Goal: Task Accomplishment & Management: Manage account settings

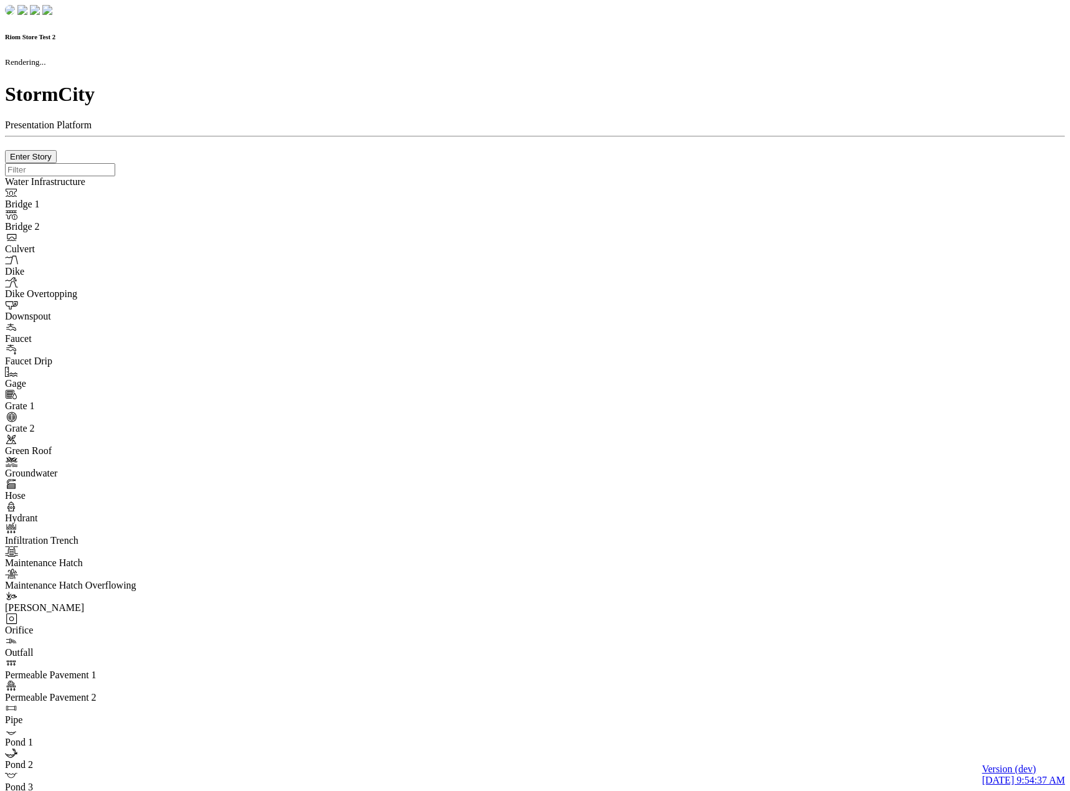
checkbox input "true"
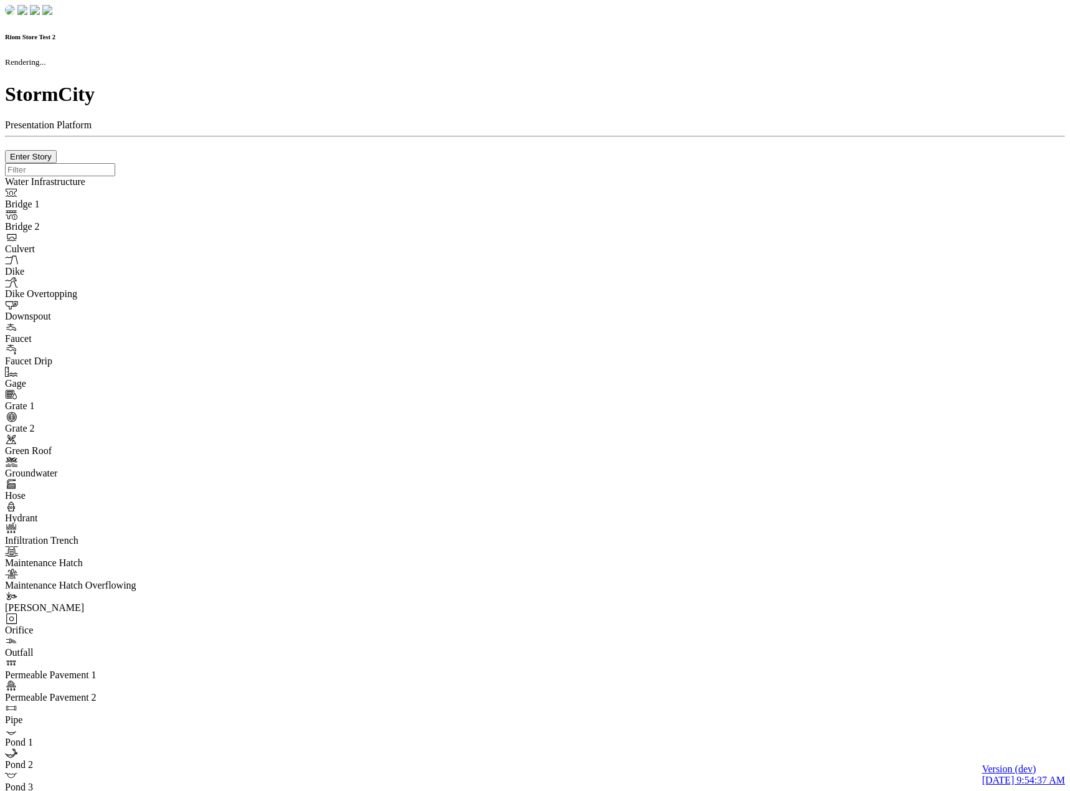
type input "0m"
type textarea "Depth = 0"
checkbox input "true"
select select "CIRCLE"
type input "7"
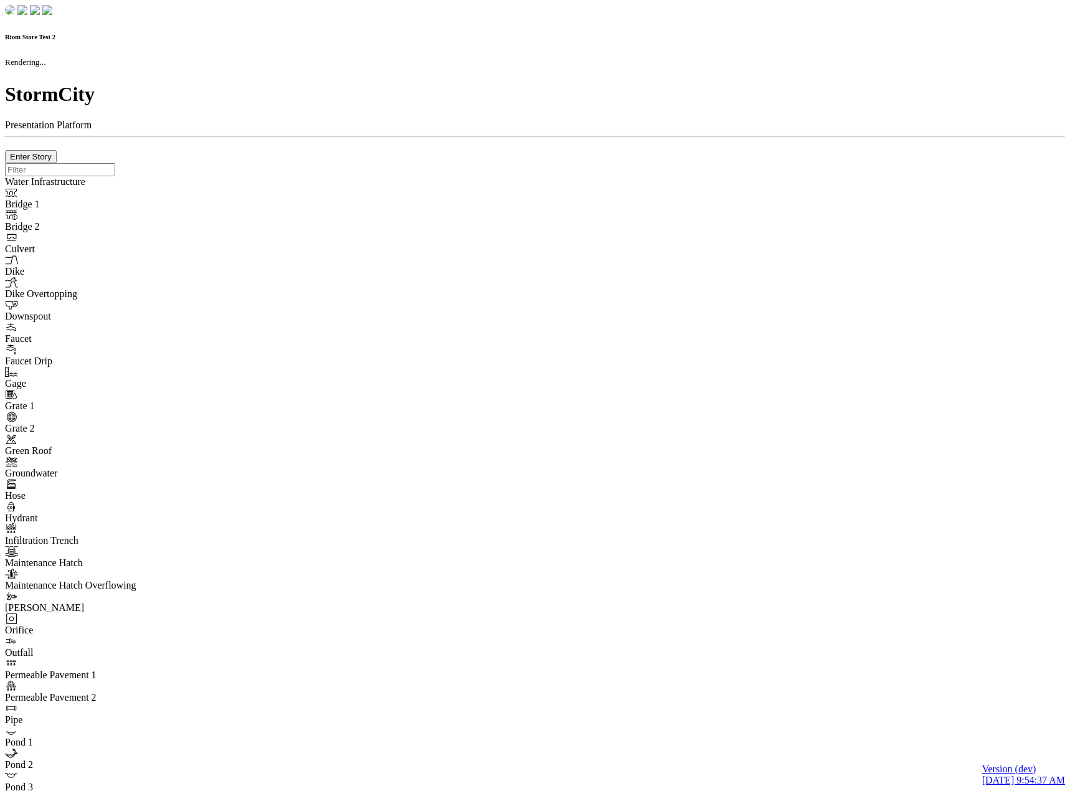
checkbox input "true"
type input "0"
select select "None"
type textarea "<i class="far fa-building"></i>"
type input "7"
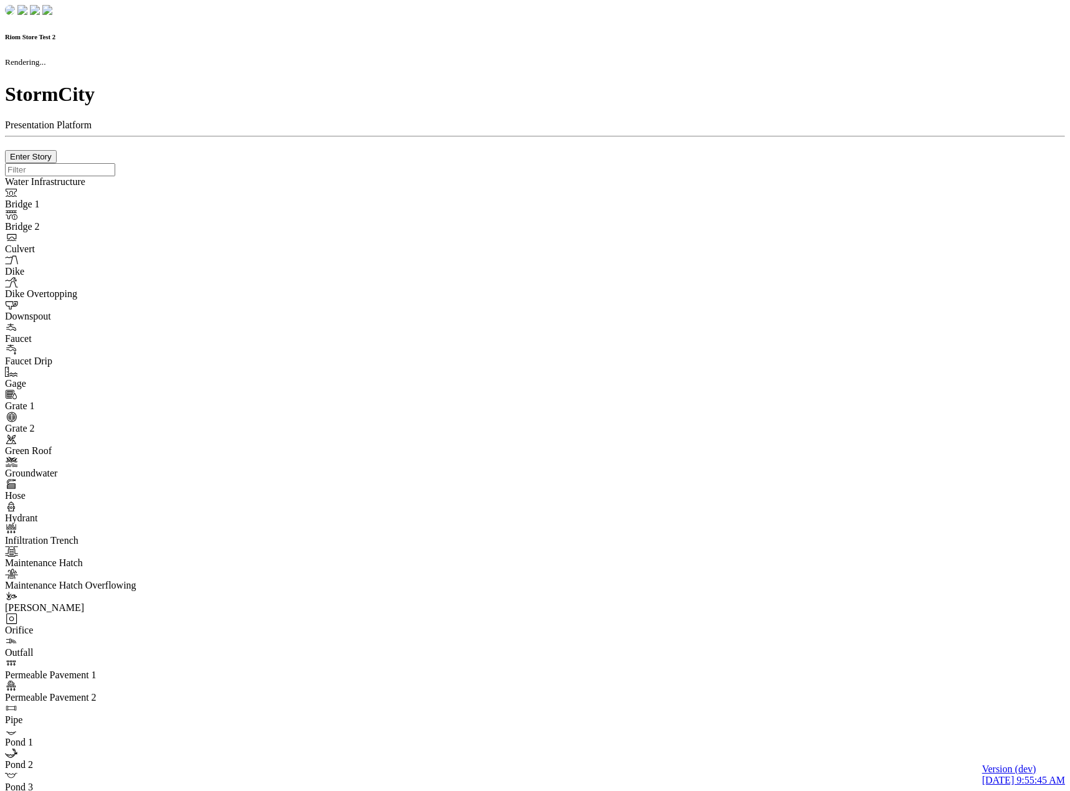
checkbox input "true"
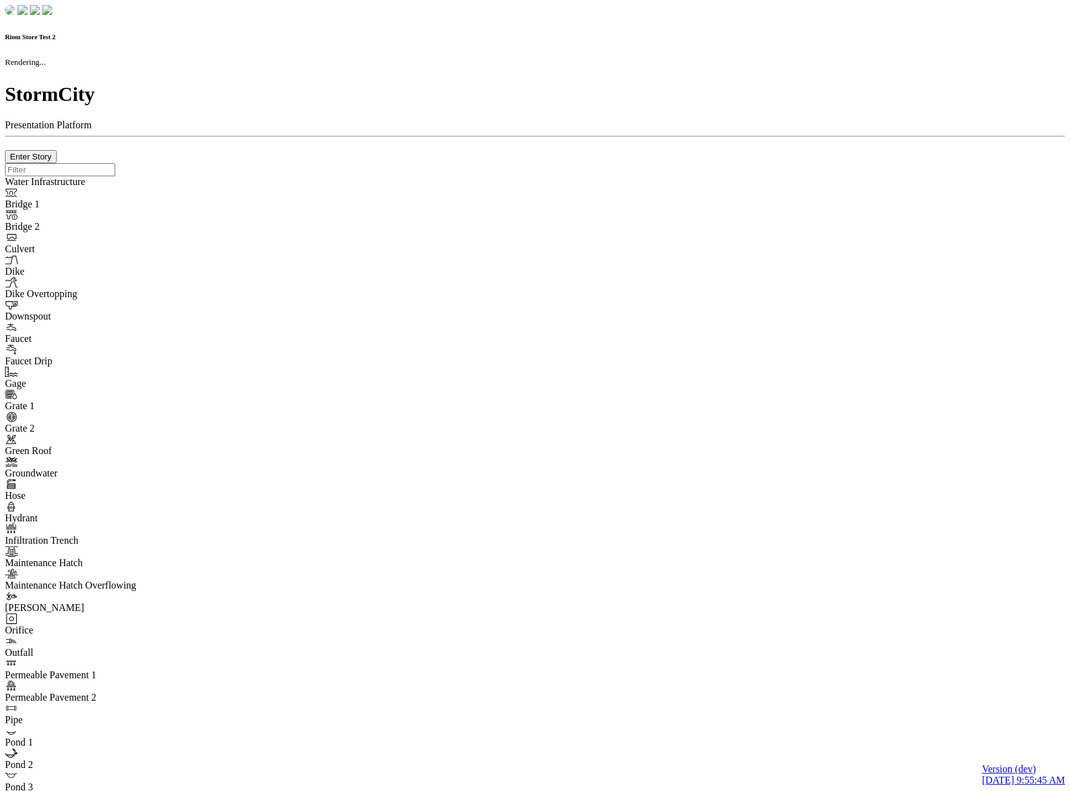
type input "0m"
type textarea "Depth = 0"
checkbox input "true"
select select "CIRCLE"
type input "7"
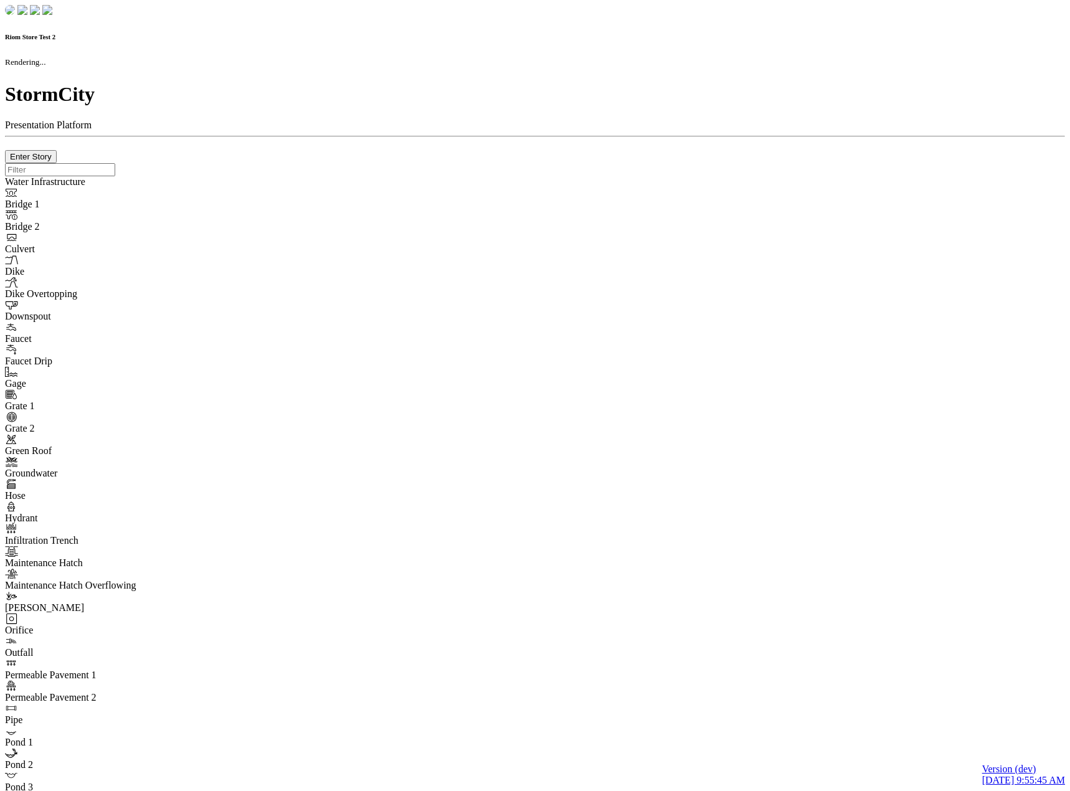
checkbox input "true"
type input "0"
type textarea "<i class="far fa-building"></i>"
select select "None"
type input "7"
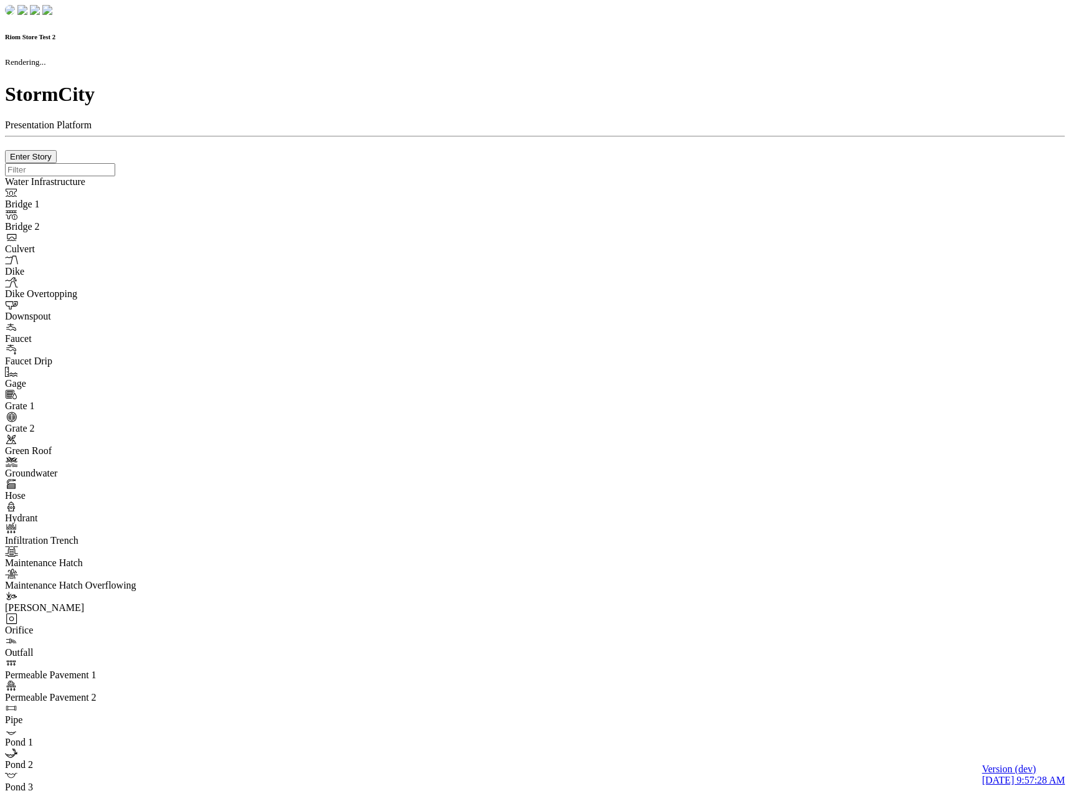
checkbox input "true"
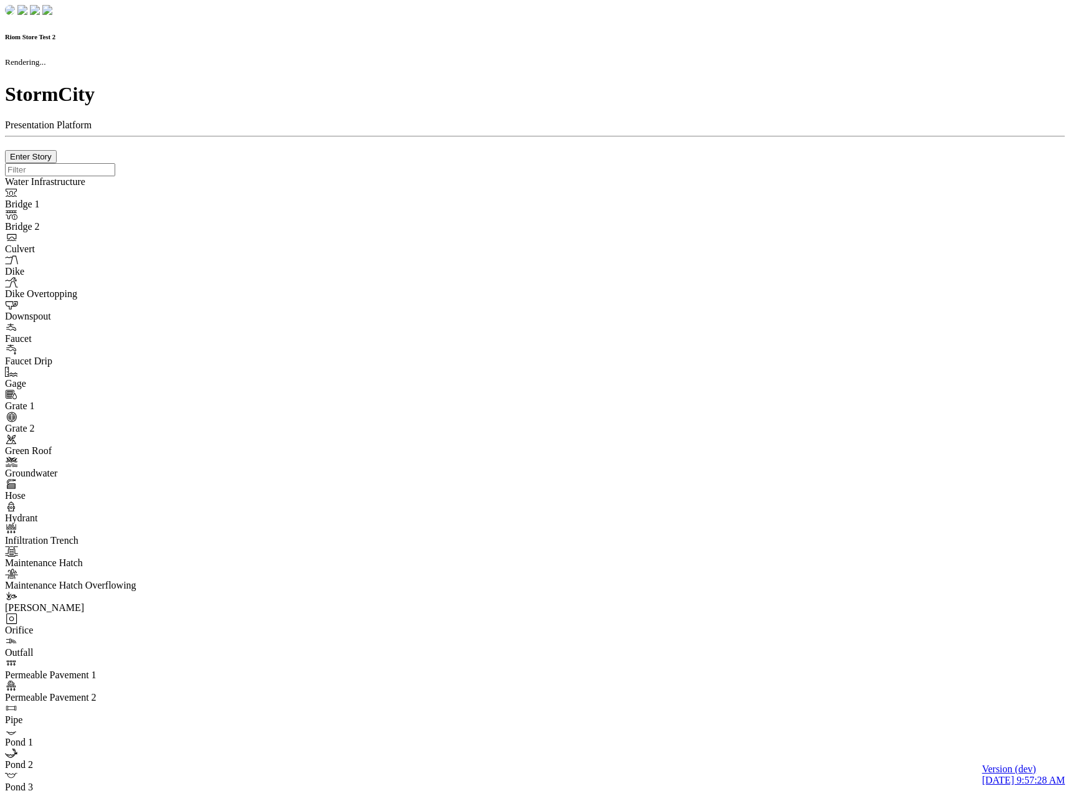
type input "0m"
type textarea "Depth = 0"
checkbox input "true"
select select "CIRCLE"
type input "7"
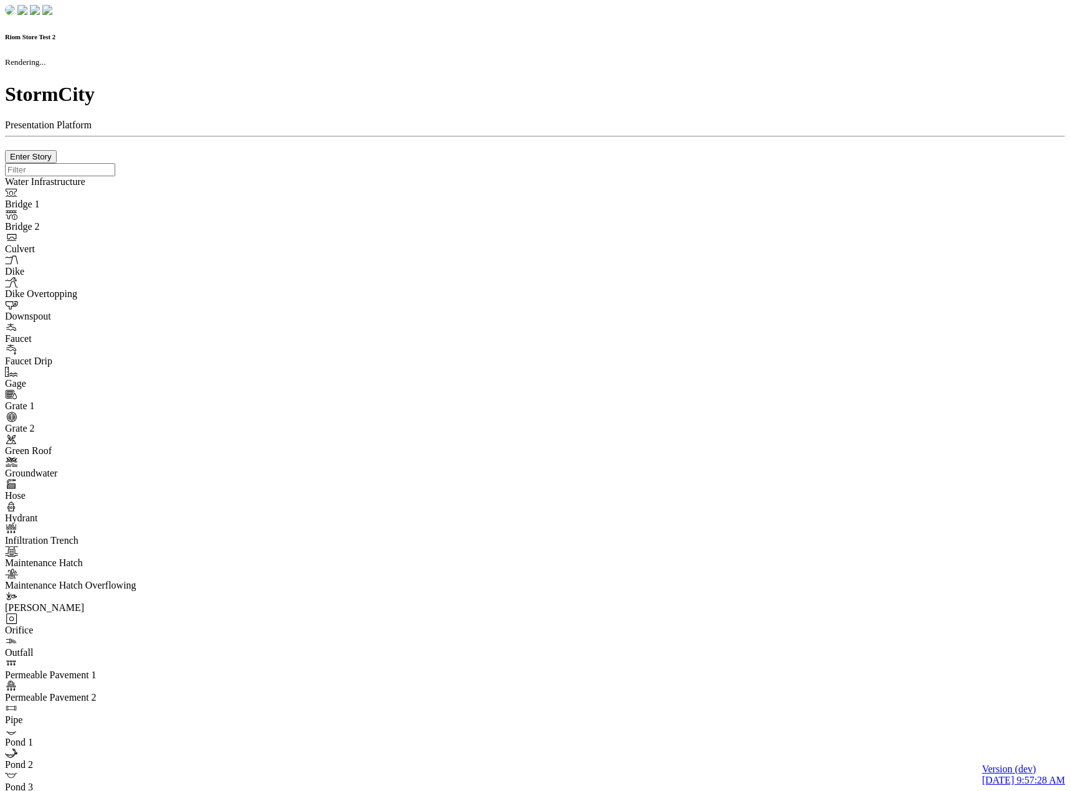
checkbox input "true"
type input "0"
select select "None"
type textarea "<i class="far fa-building"></i>"
type input "7"
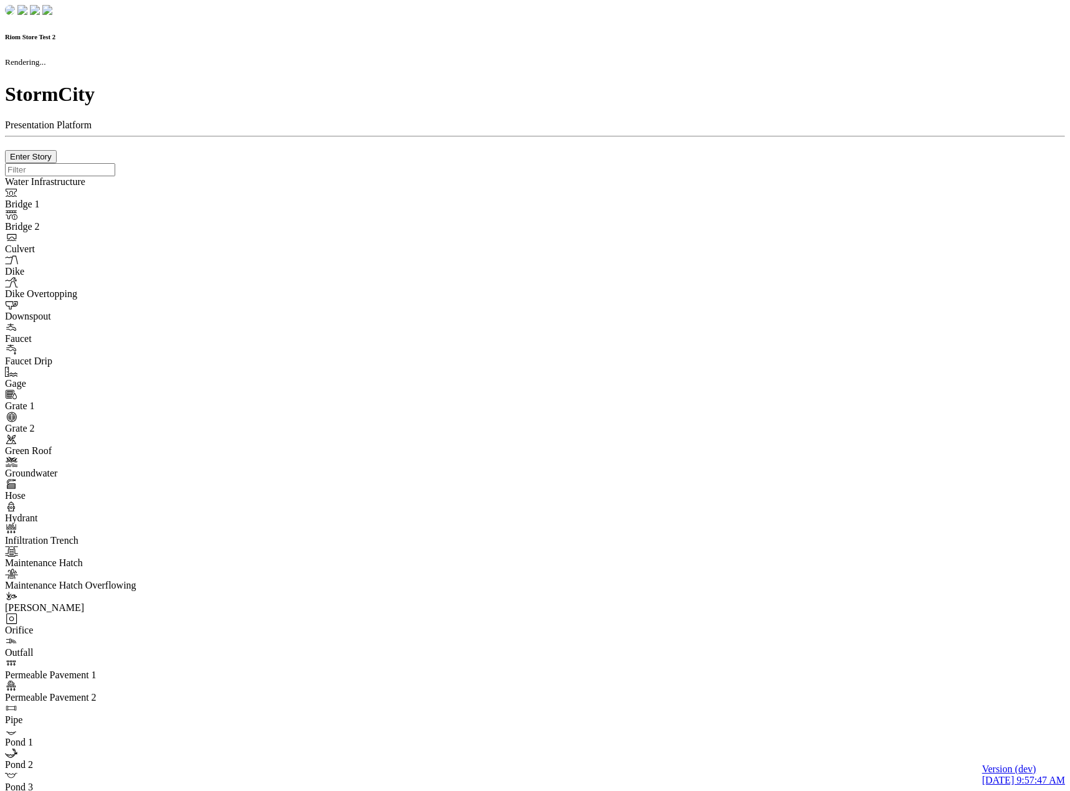
checkbox input "true"
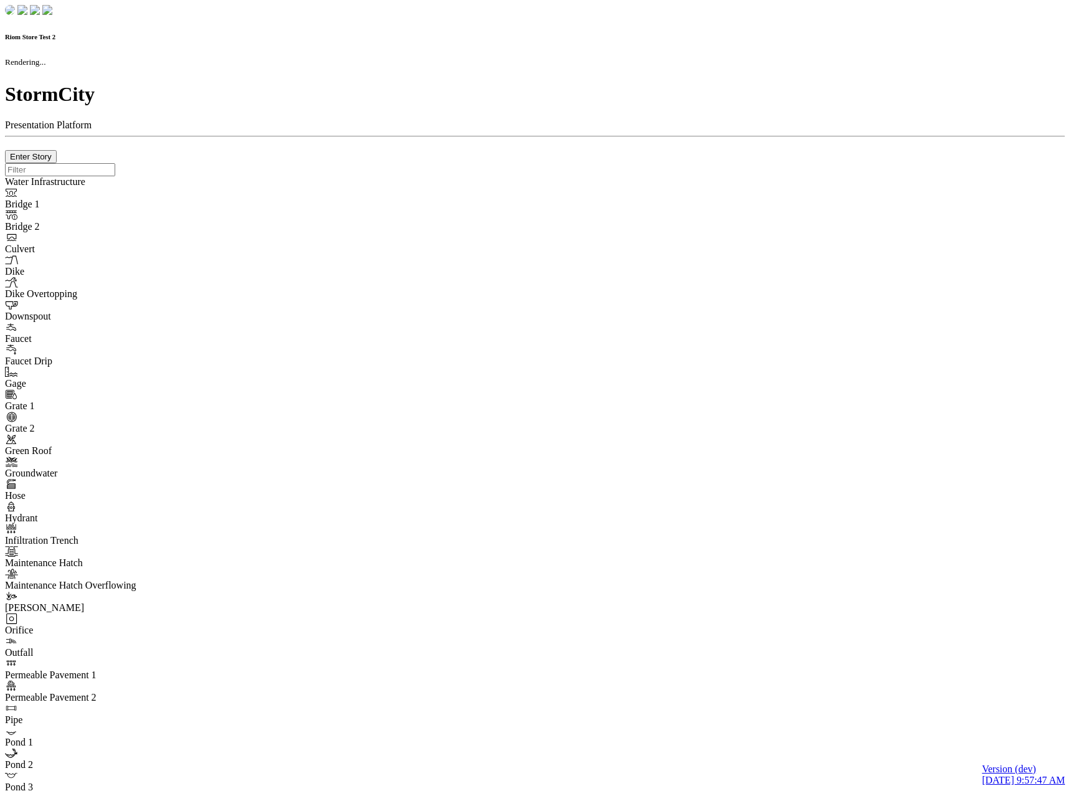
type input "0m"
type textarea "Depth = 0"
checkbox input "true"
select select "CIRCLE"
type input "7"
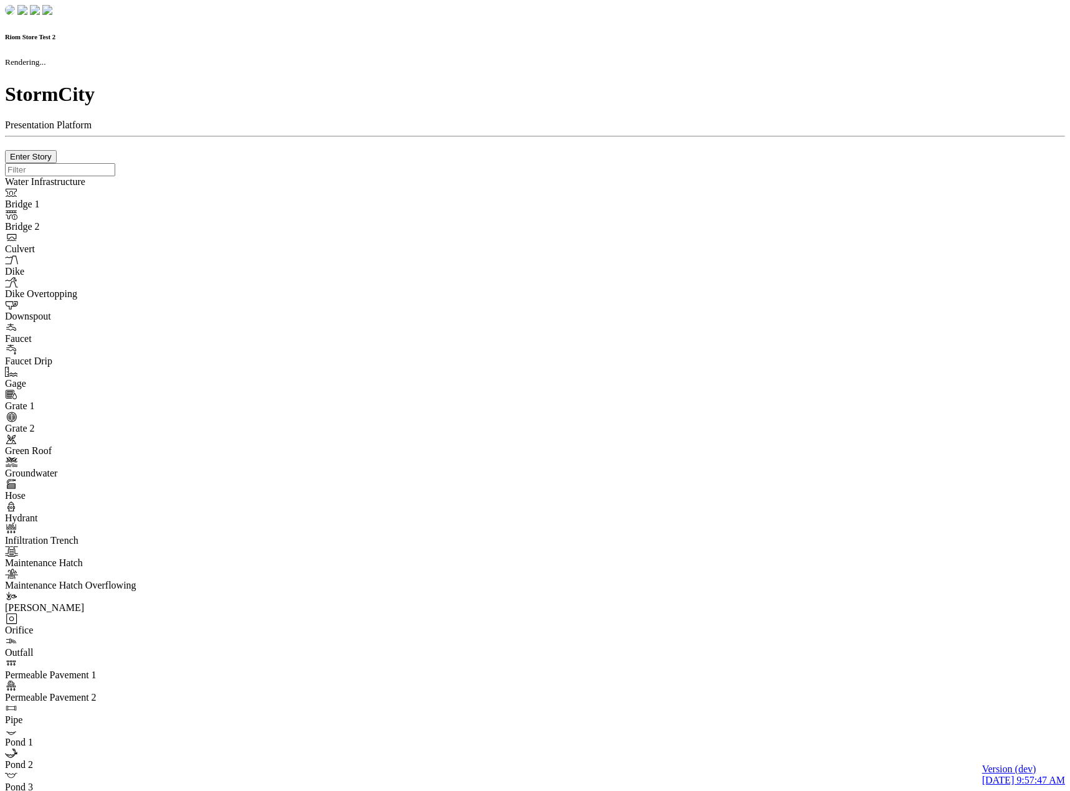
checkbox input "true"
type input "0"
type textarea "<i class="far fa-building"></i>"
select select "None"
type input "7"
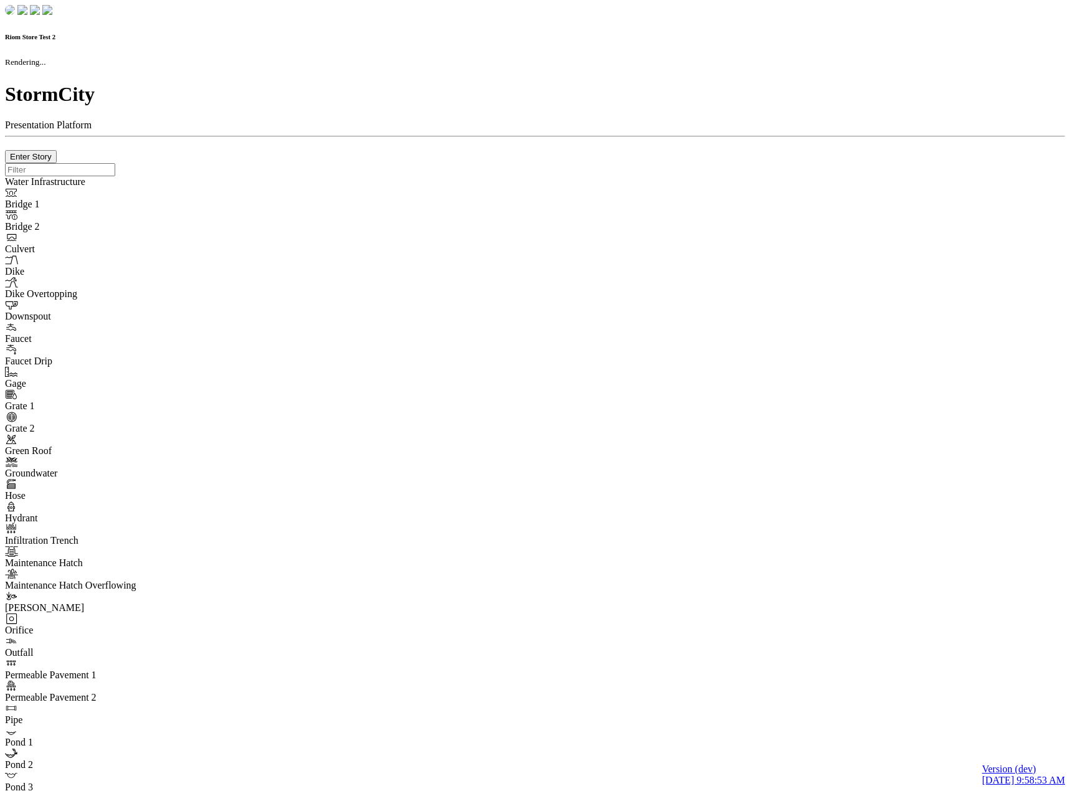
checkbox input "true"
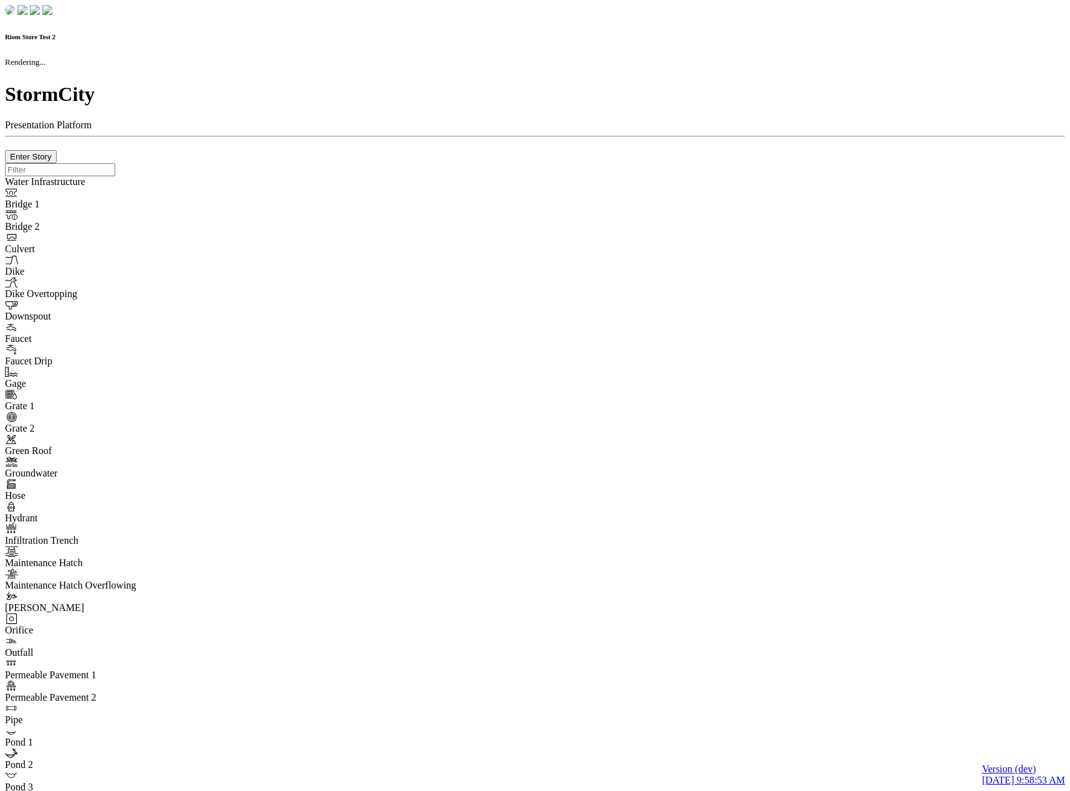
type input "0m"
type textarea "Depth = 0"
checkbox input "true"
select select "CIRCLE"
type input "7"
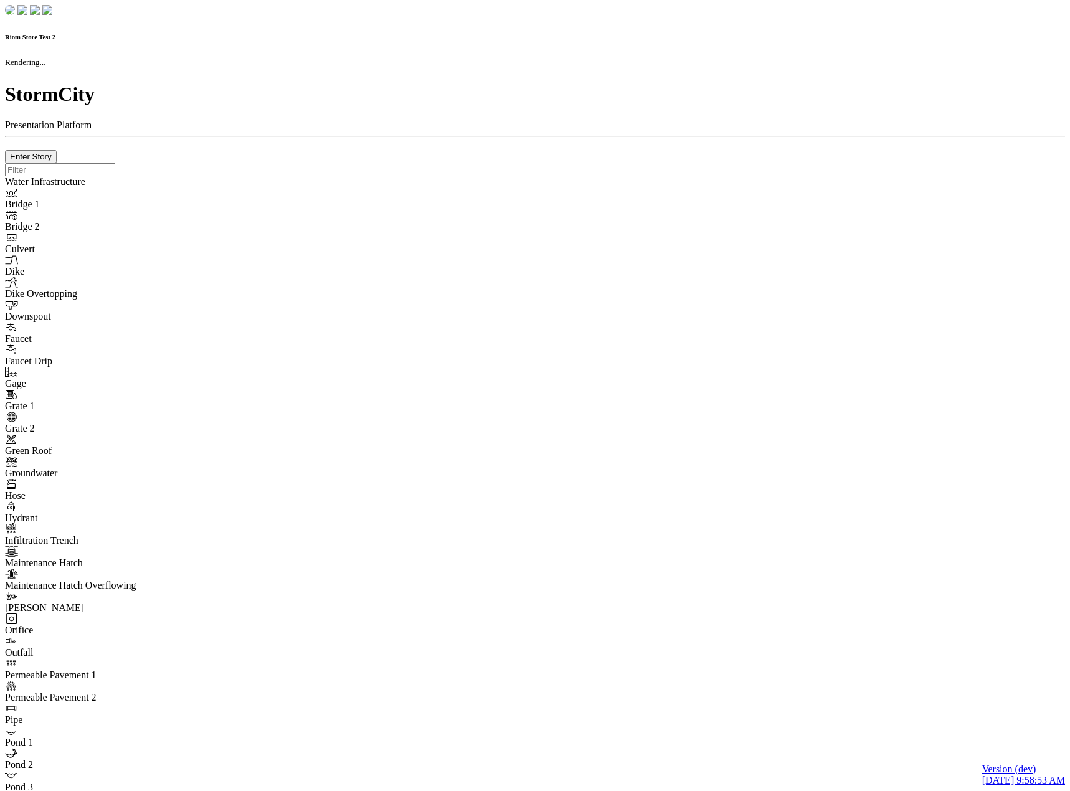
checkbox input "true"
type input "0"
type textarea "<i class="far fa-building"></i>"
select select "None"
type input "7"
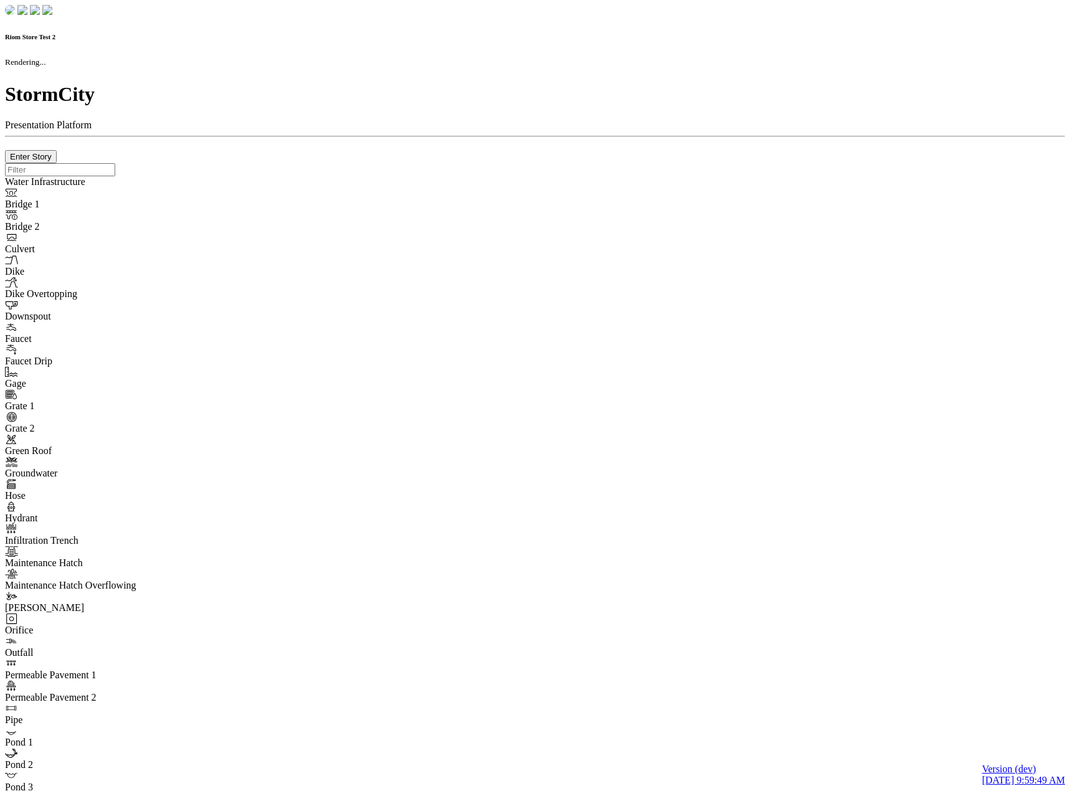
checkbox input "true"
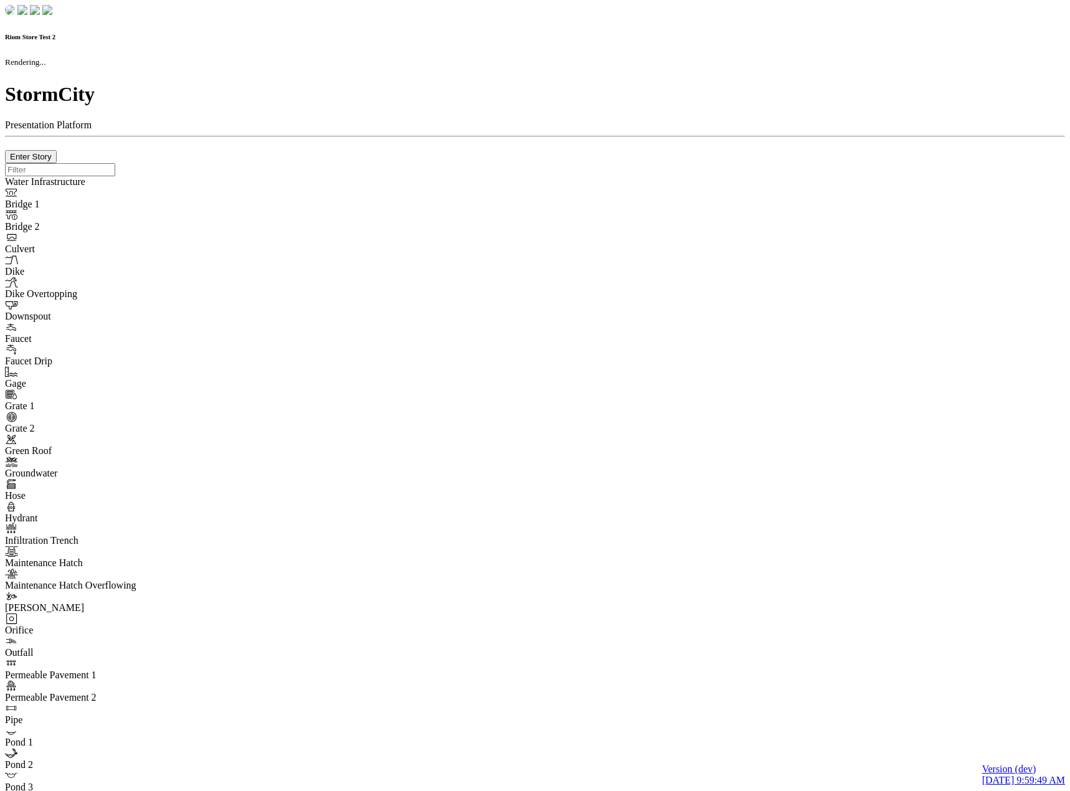
type input "0m"
type textarea "Depth = 0"
checkbox input "true"
select select "CIRCLE"
type input "7"
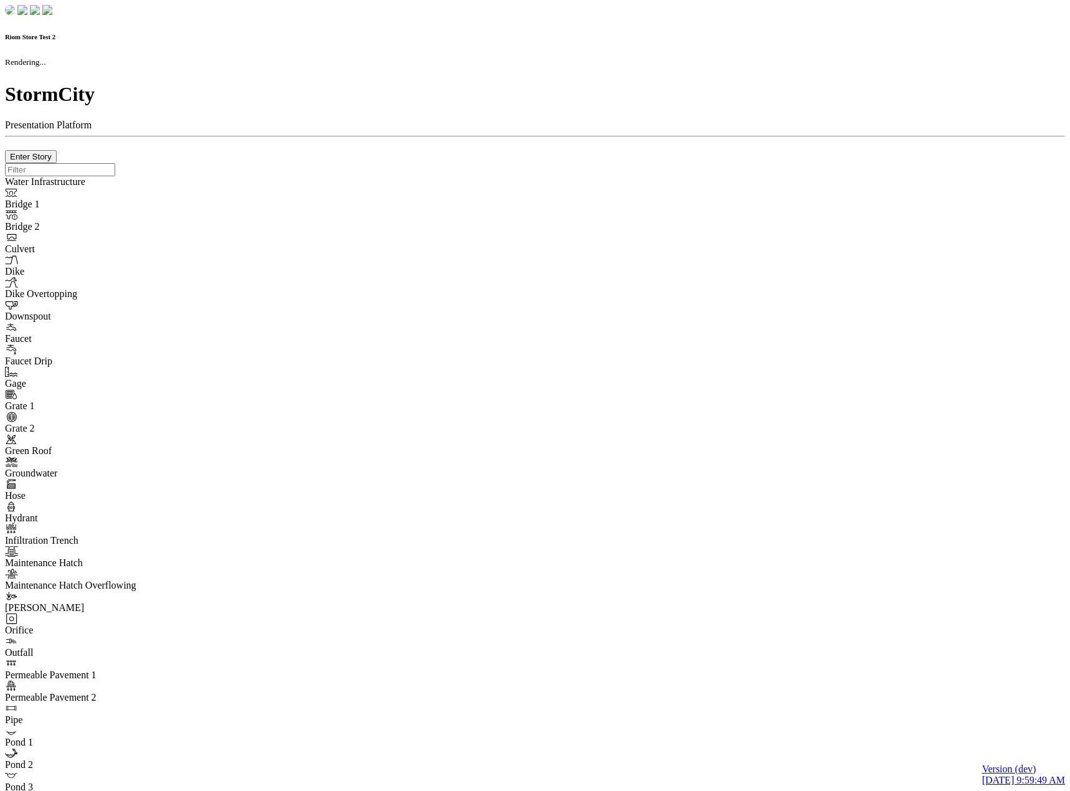
checkbox input "true"
type input "0"
type textarea "<i class="far fa-building"></i>"
checkbox input "true"
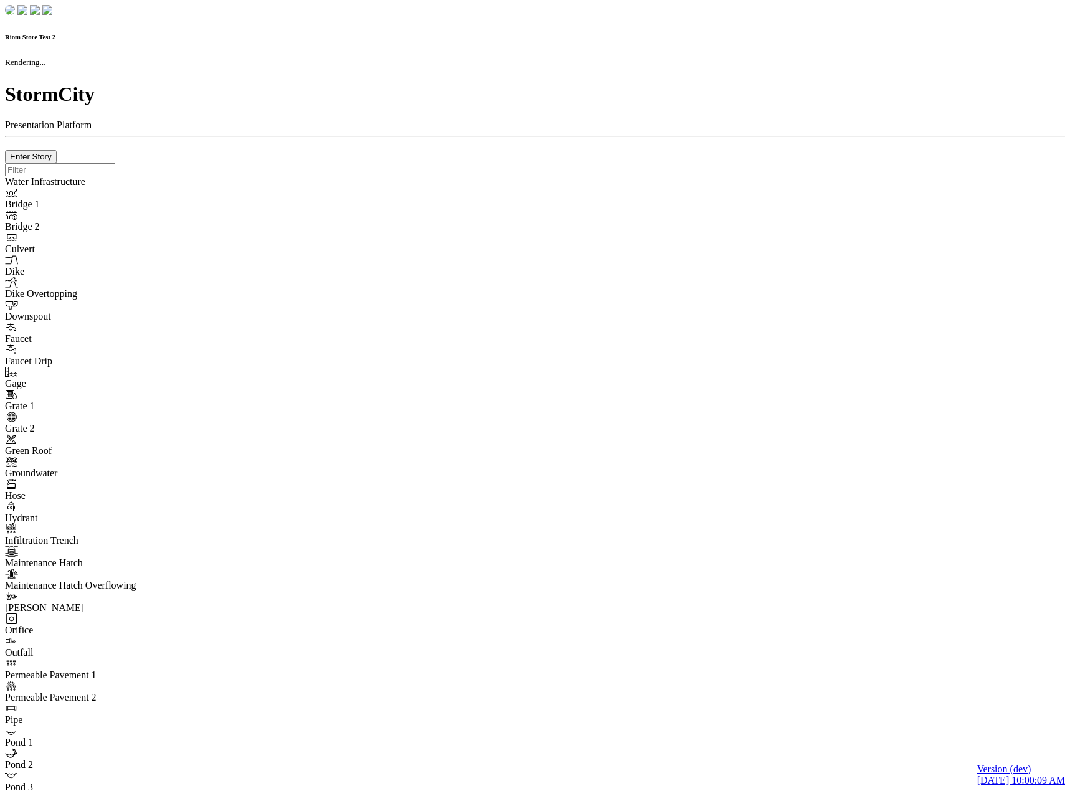
checkbox input "true"
type input "0m"
type textarea "Depth = 0"
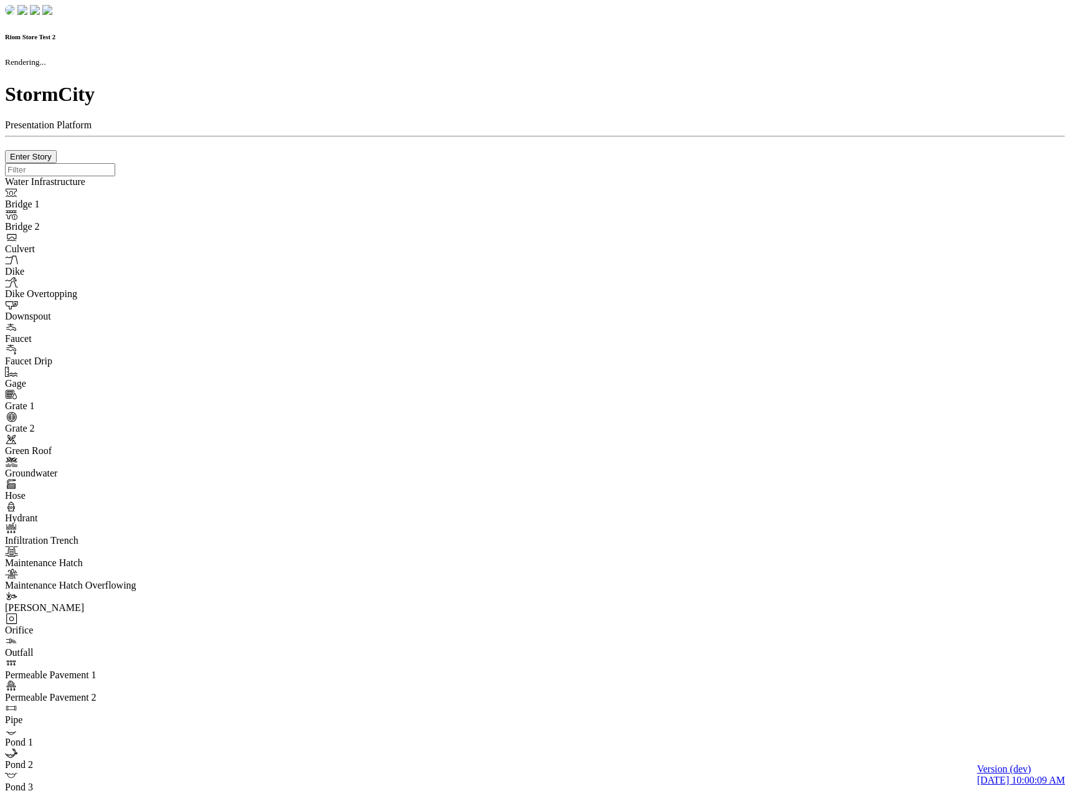
checkbox input "true"
select select "CIRCLE"
type input "7"
checkbox input "true"
type input "0"
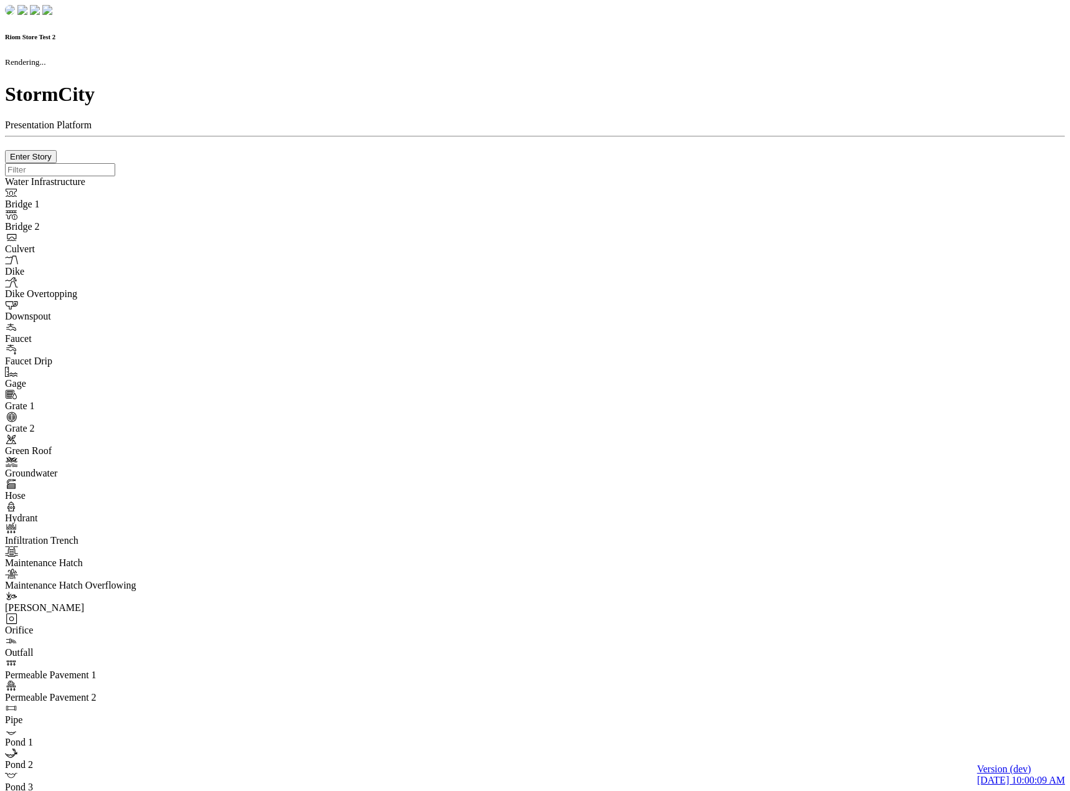
select select "None"
type textarea "<i class="far fa-building"></i>"
type input "7"
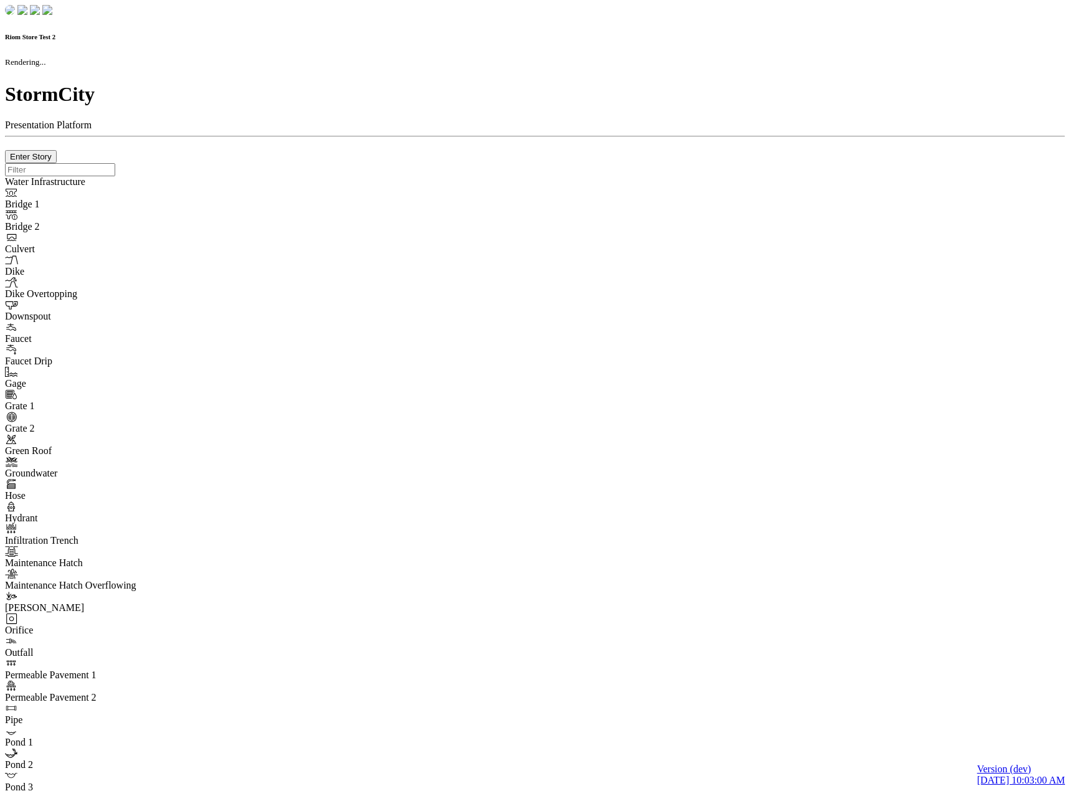
checkbox input "true"
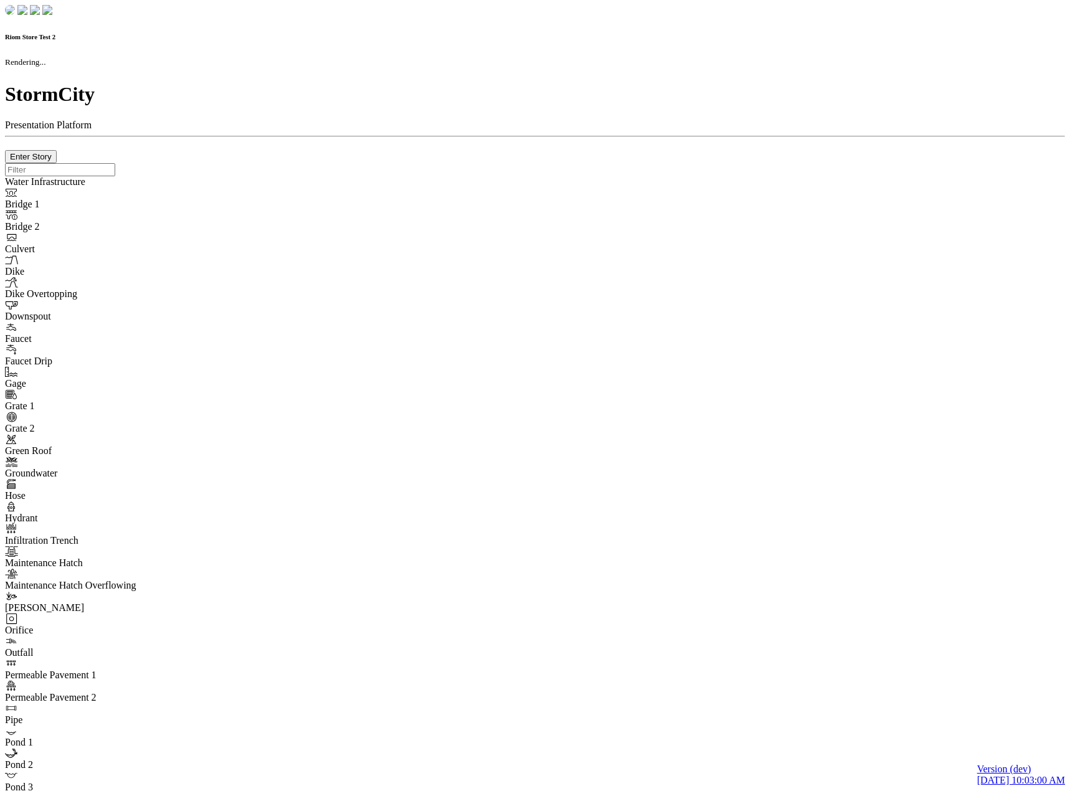
type input "0m"
type textarea "Depth = 0"
checkbox input "true"
select select "CIRCLE"
type input "7"
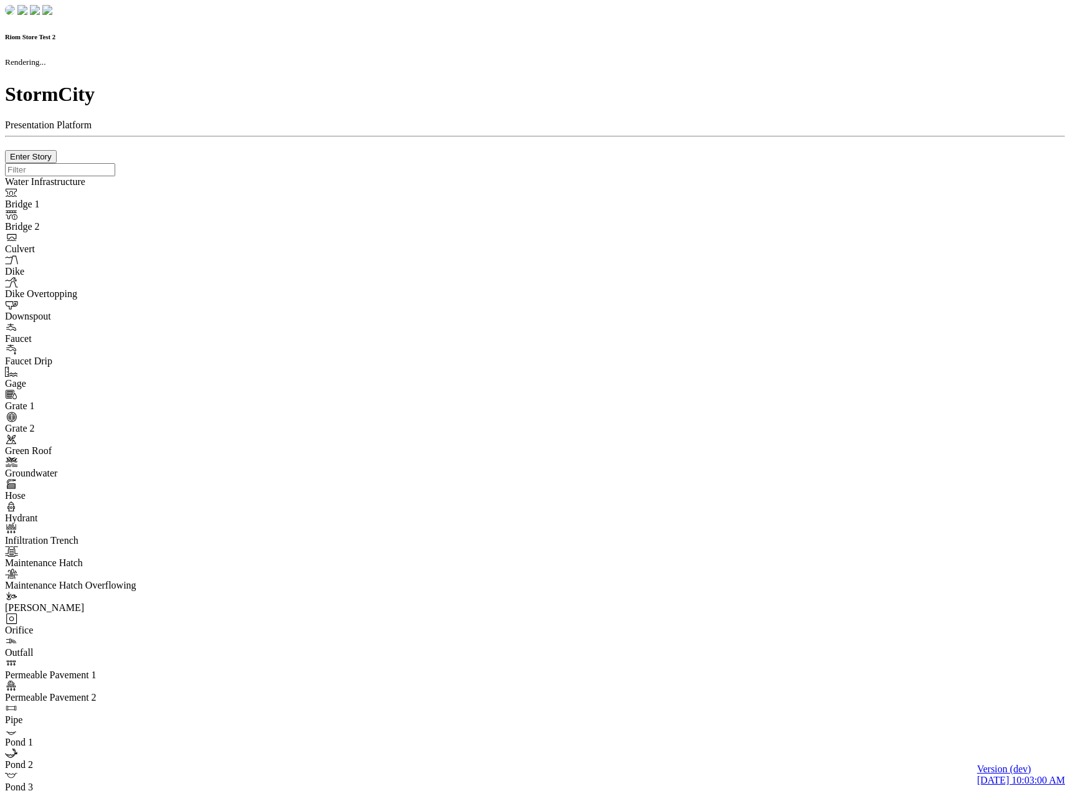
checkbox input "true"
type input "0"
type textarea "<i class="far fa-building"></i>"
select select "None"
type input "7"
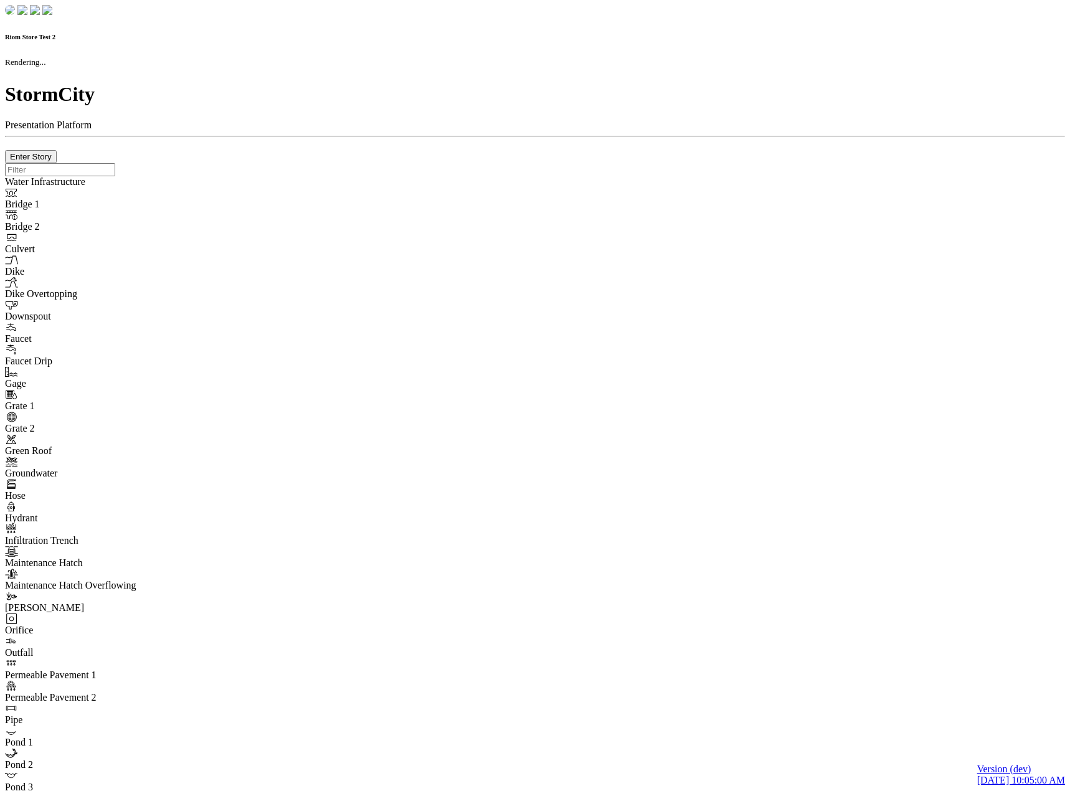
checkbox input "true"
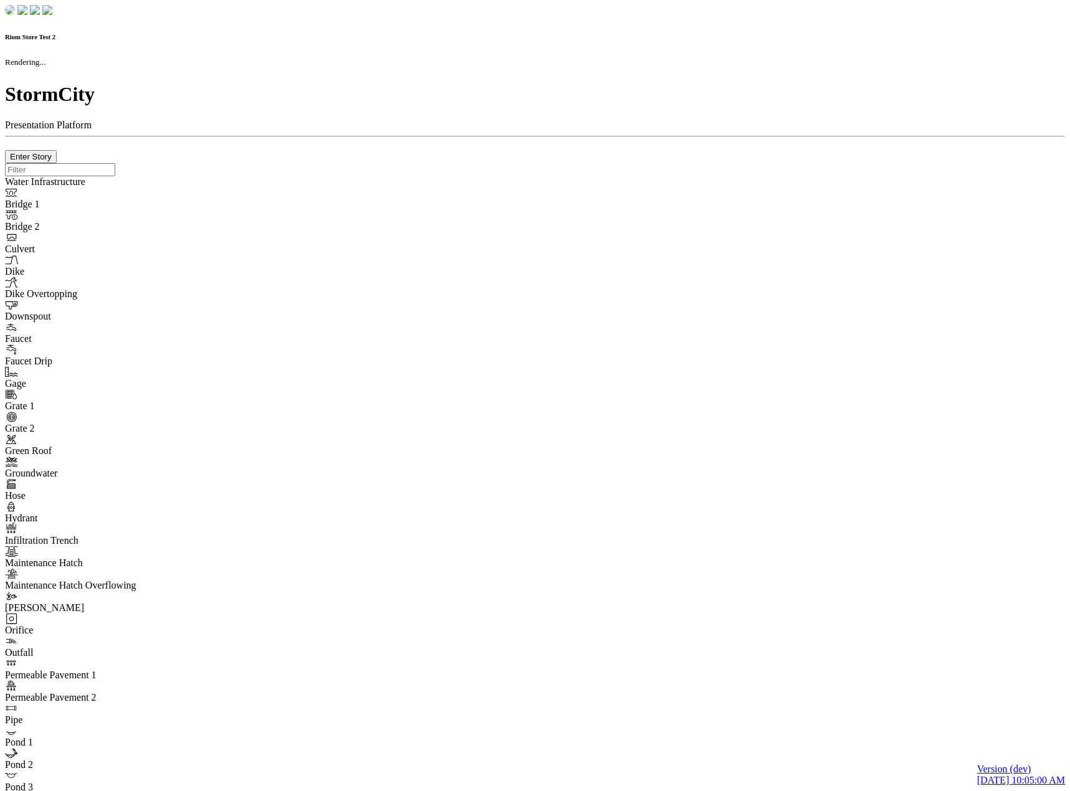
type input "0m"
type textarea "Depth = 0"
checkbox input "true"
select select "CIRCLE"
type input "7"
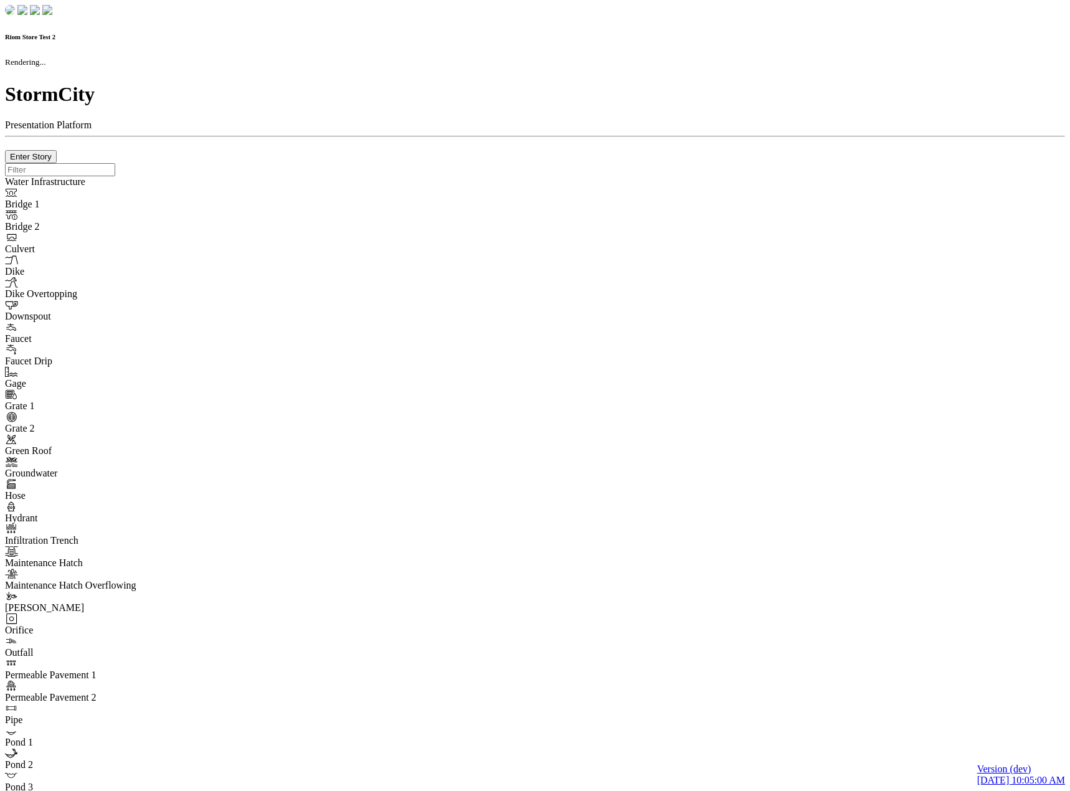
checkbox input "true"
type input "0"
type textarea "<i class="far fa-building"></i>"
type input "7"
select select "None"
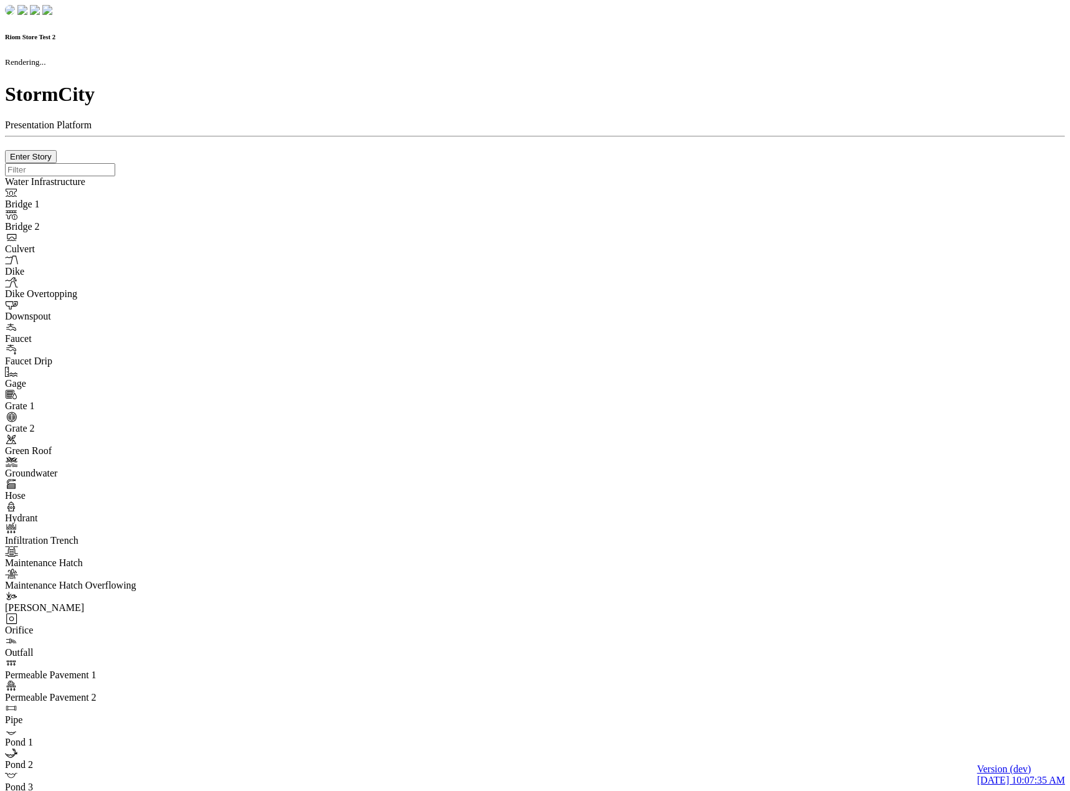
checkbox input "true"
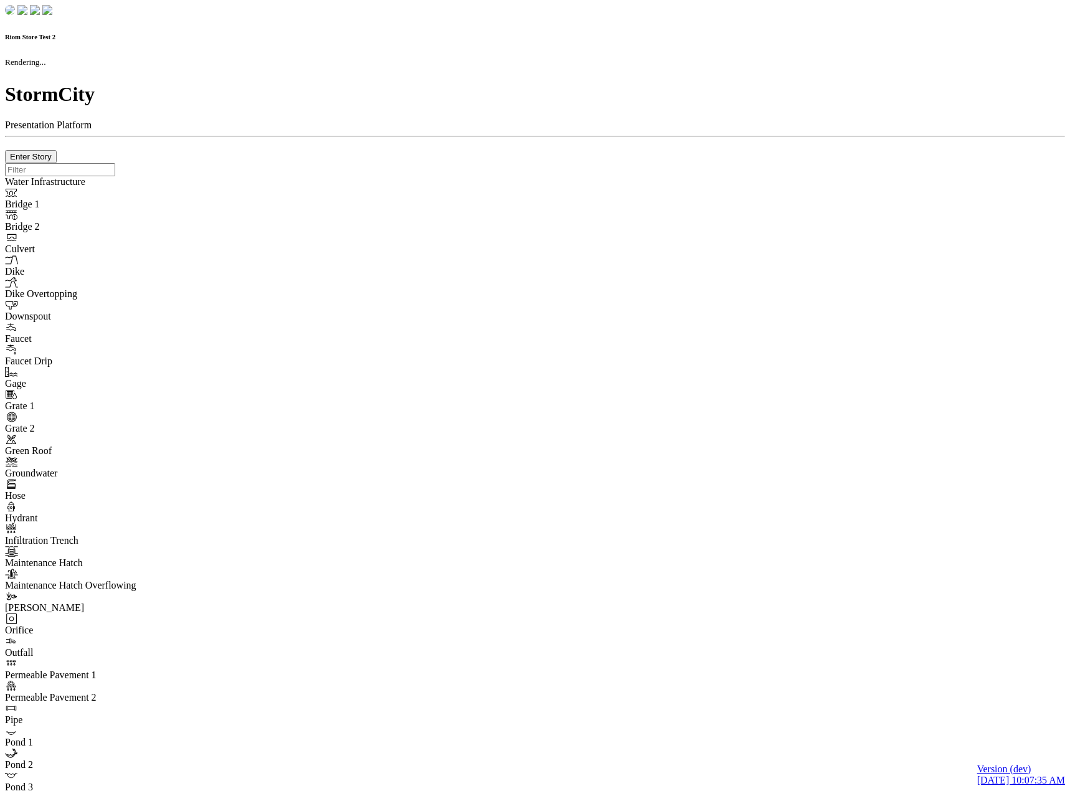
type input "0m"
type textarea "Depth = 0"
checkbox input "true"
select select "CIRCLE"
type input "7"
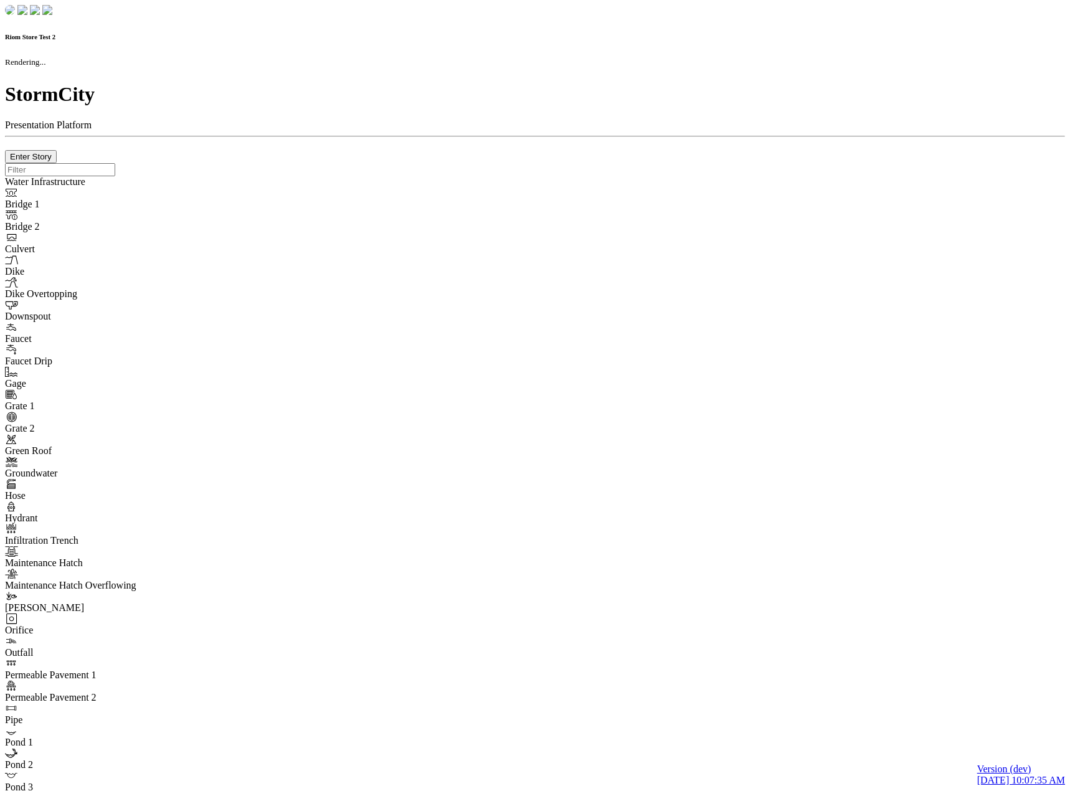
checkbox input "true"
type input "0"
select select "None"
type textarea "<i class="far fa-building"></i>"
type input "7"
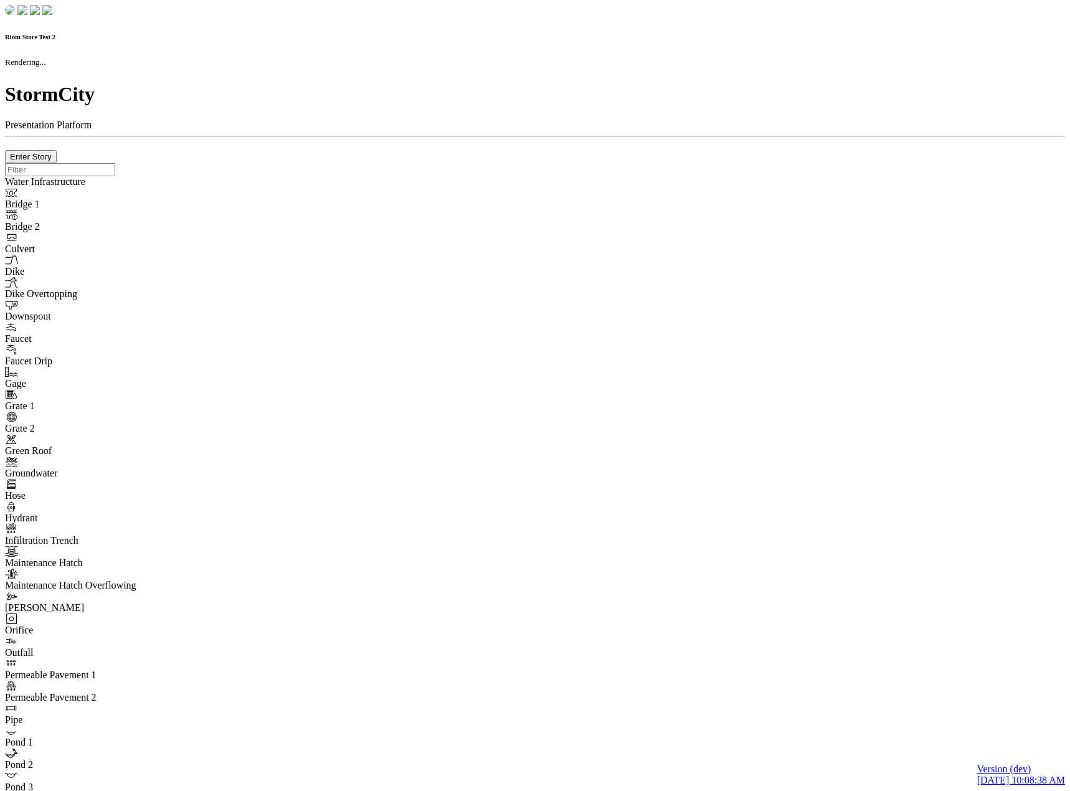
checkbox input "true"
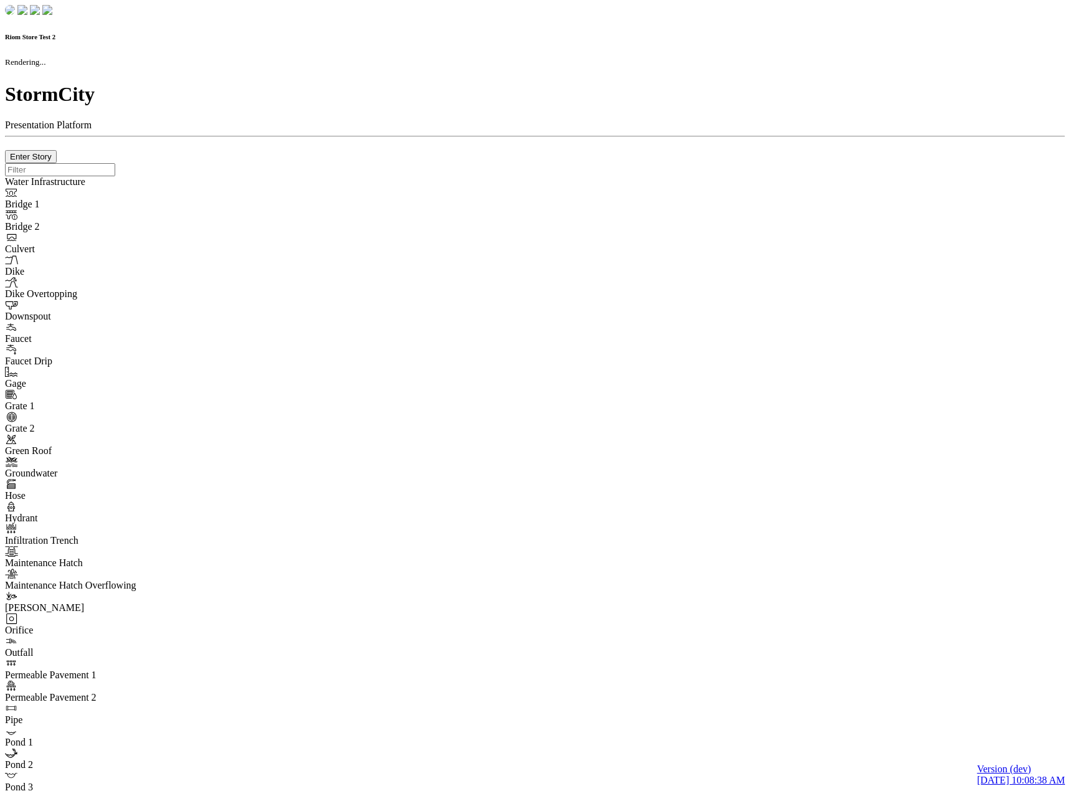
type input "0m"
type textarea "Depth = 0"
checkbox input "true"
select select "CIRCLE"
type input "7"
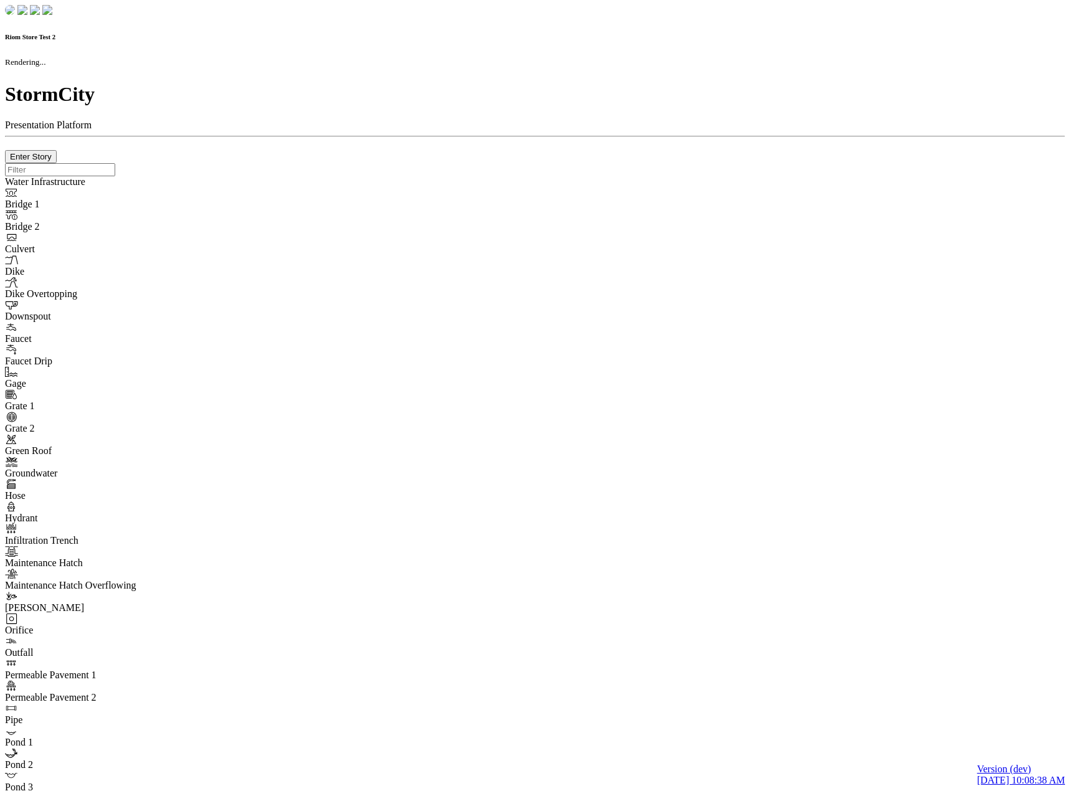
checkbox input "true"
type input "0"
type textarea "<i class="far fa-building"></i>"
type input "7"
select select "None"
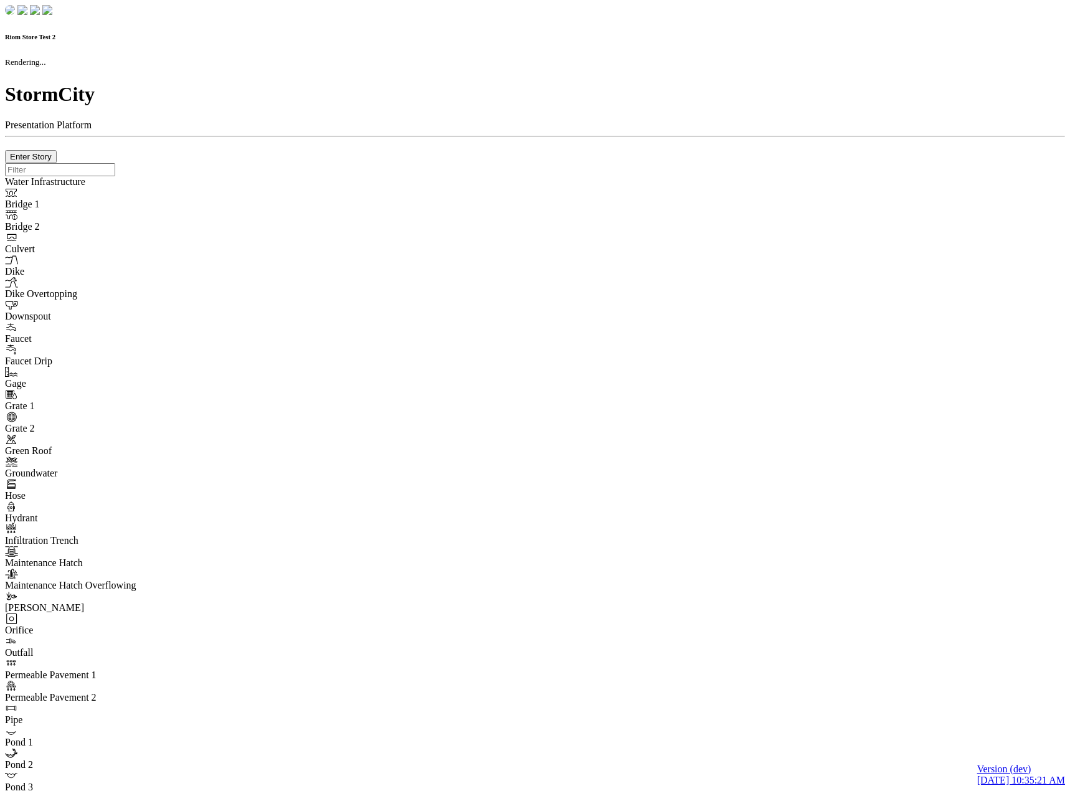
checkbox input "true"
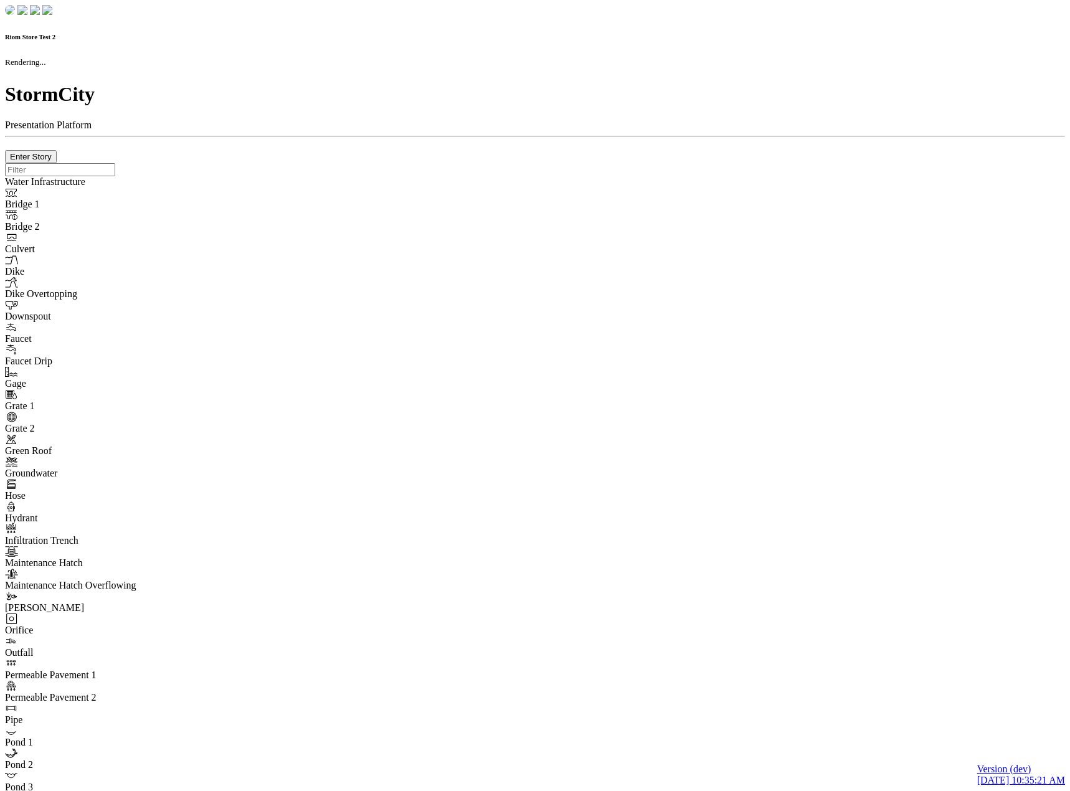
type input "0m"
type textarea "Depth = 0"
checkbox input "true"
select select "CIRCLE"
type input "7"
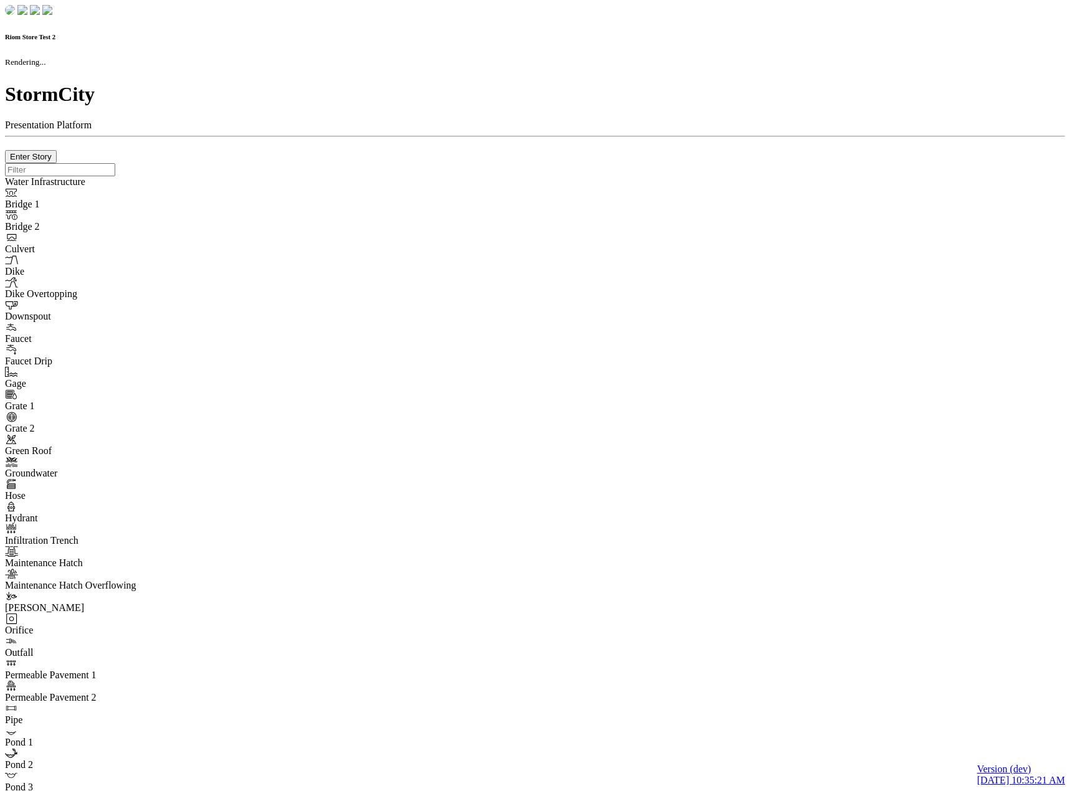
checkbox input "true"
type input "0"
type textarea "<i class="far fa-building"></i>"
type input "7"
select select "None"
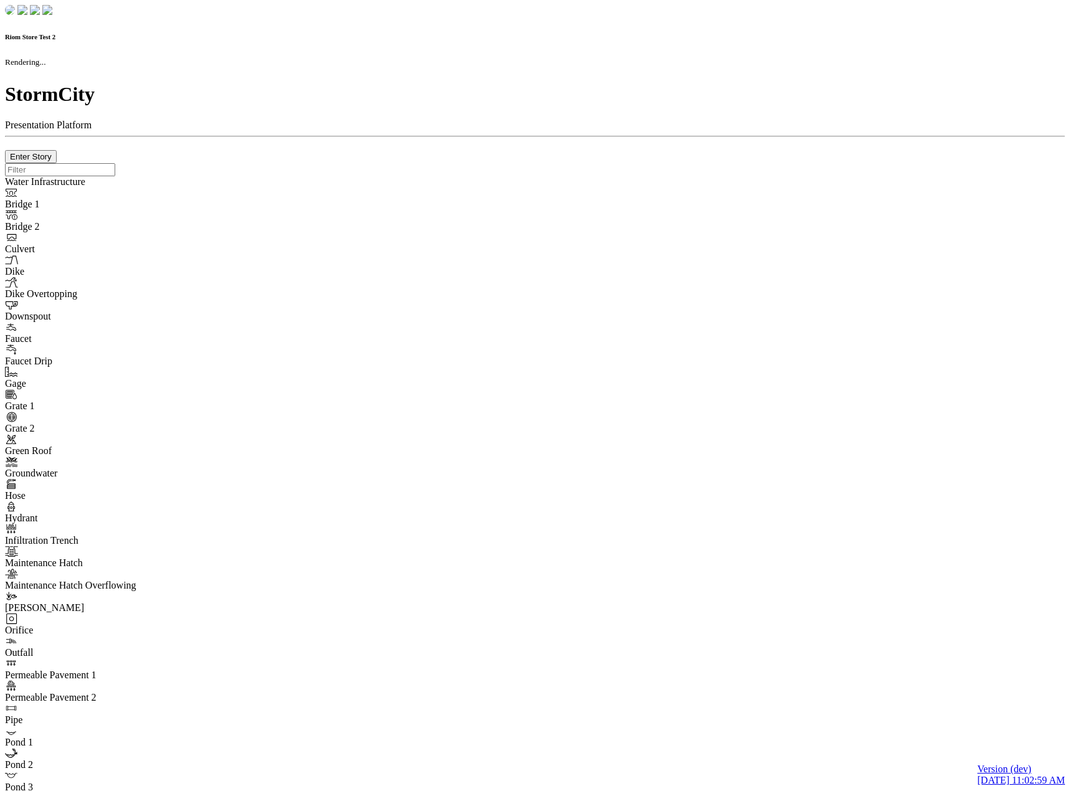
checkbox input "true"
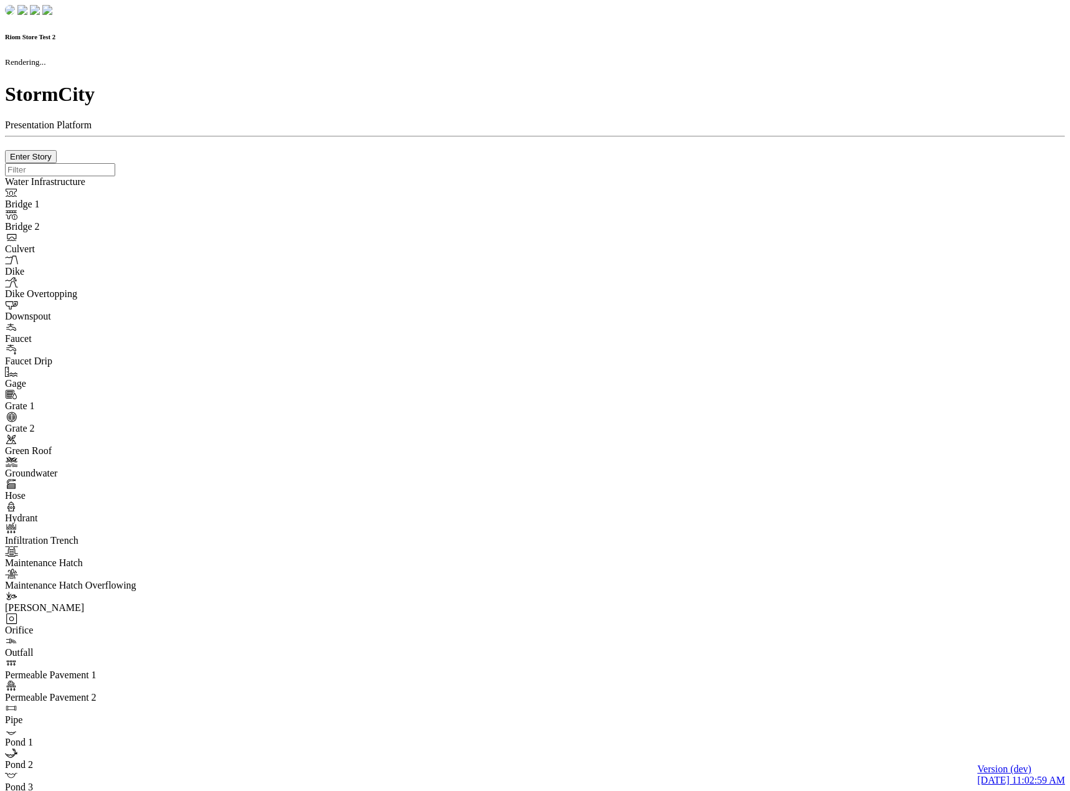
type input "0m"
type textarea "Depth = 0"
checkbox input "true"
select select "CIRCLE"
type input "7"
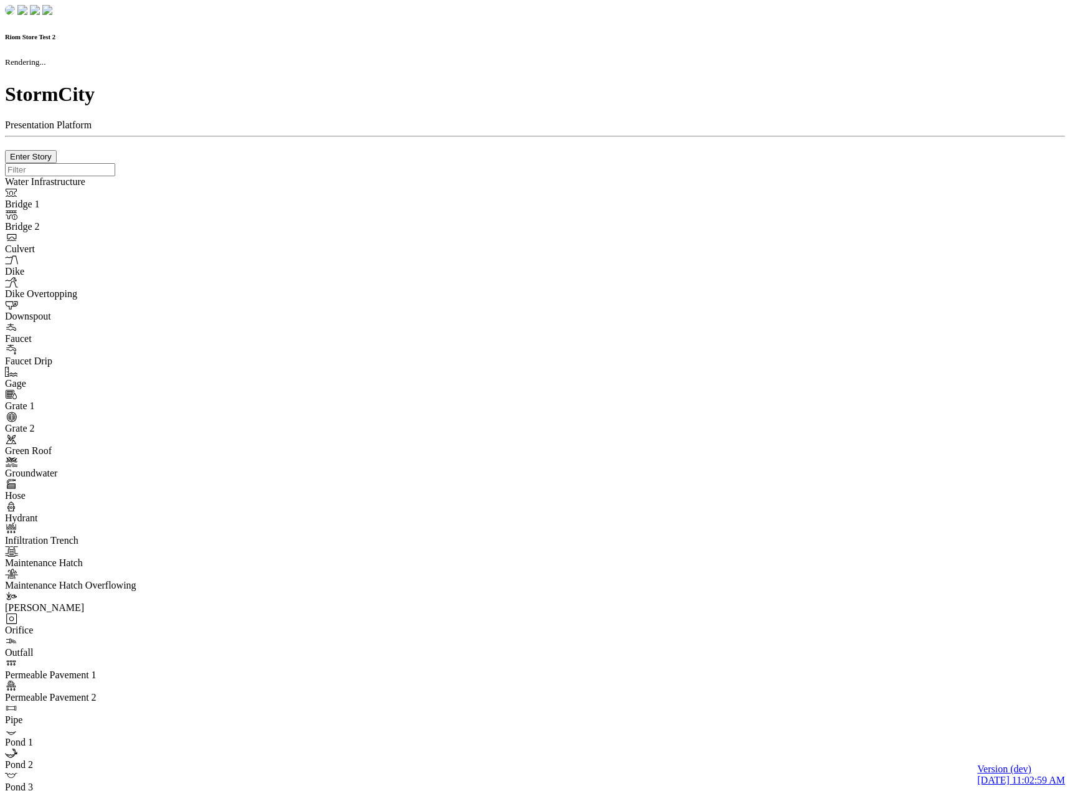
checkbox input "true"
type input "0"
type textarea "<i class="far fa-building"></i>"
type input "7"
select select "None"
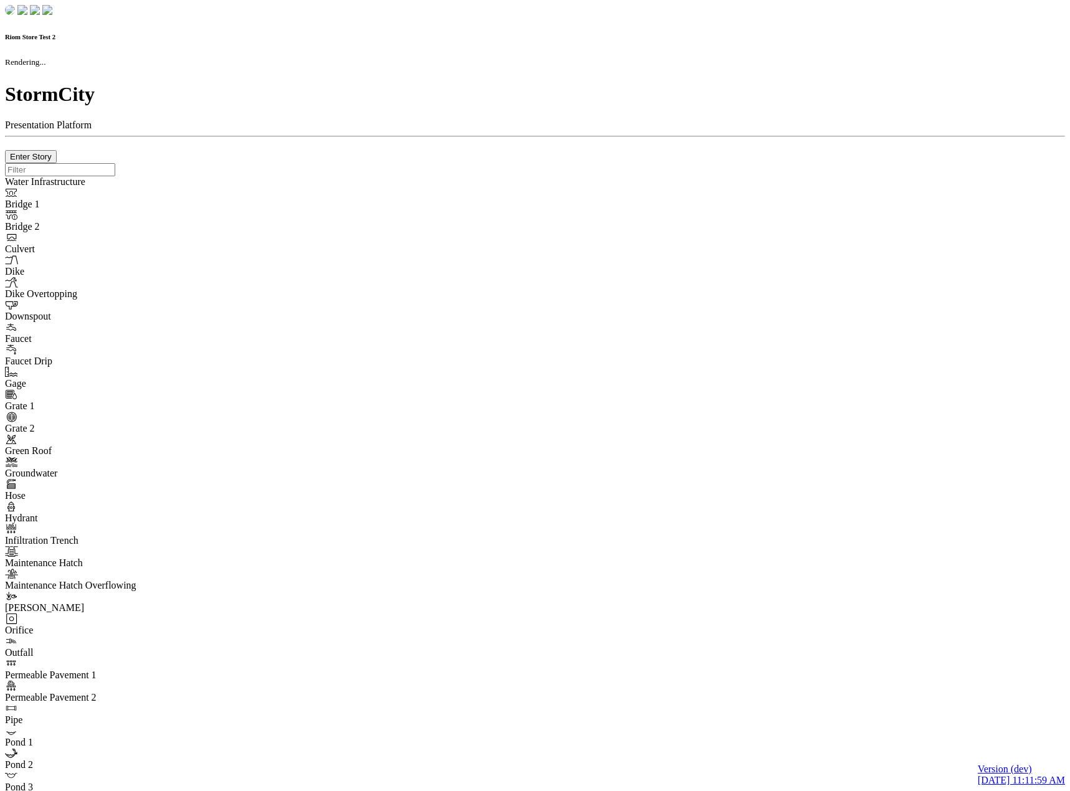
checkbox input "true"
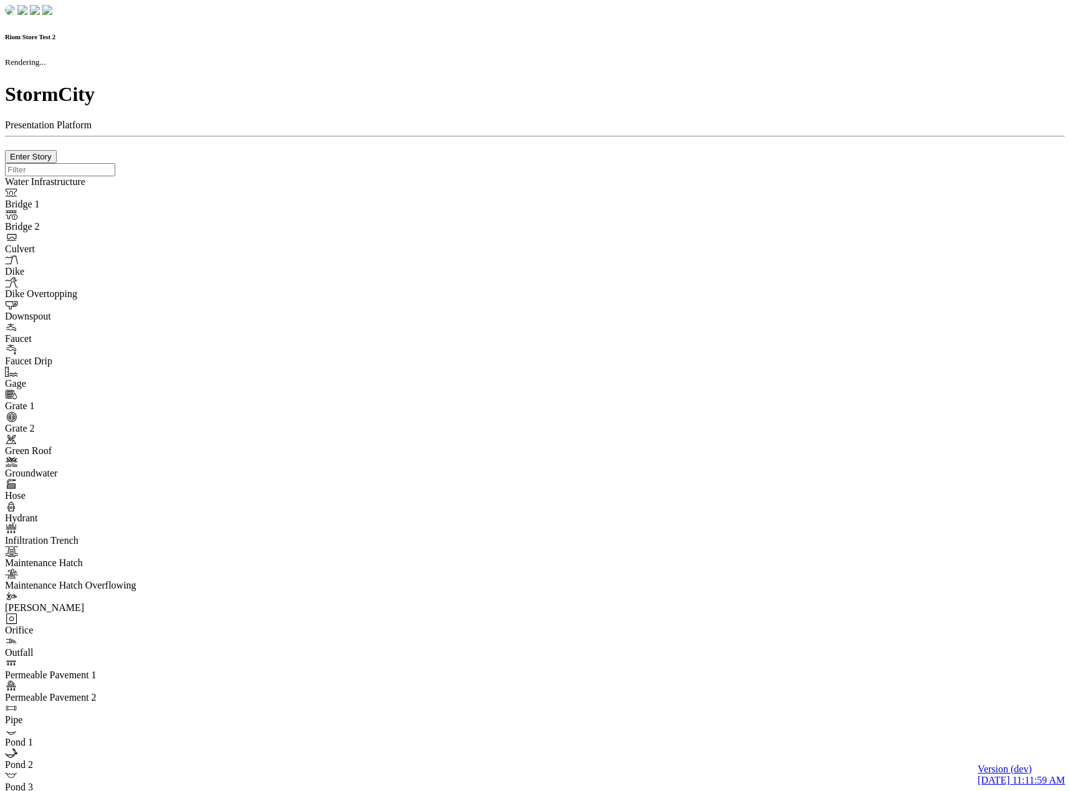
type input "0m"
type textarea "Depth = 0"
checkbox input "true"
select select "CIRCLE"
type input "7"
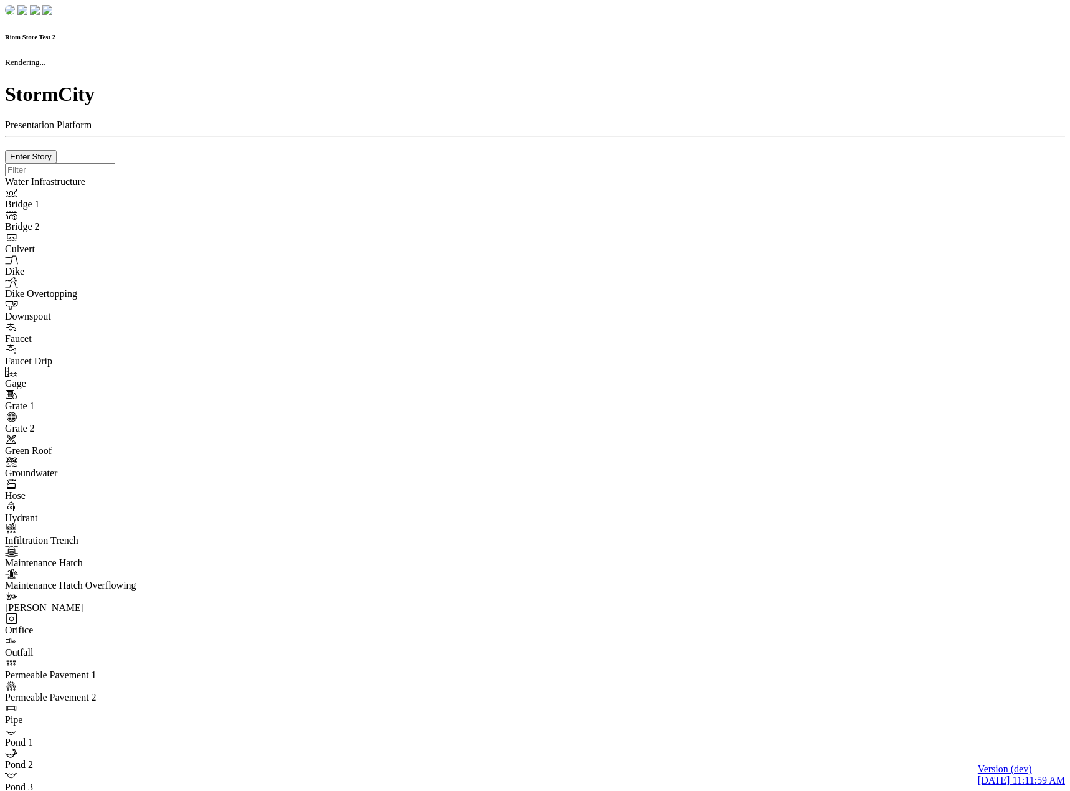
checkbox input "true"
type input "0"
select select "None"
type textarea "<i class="far fa-building"></i>"
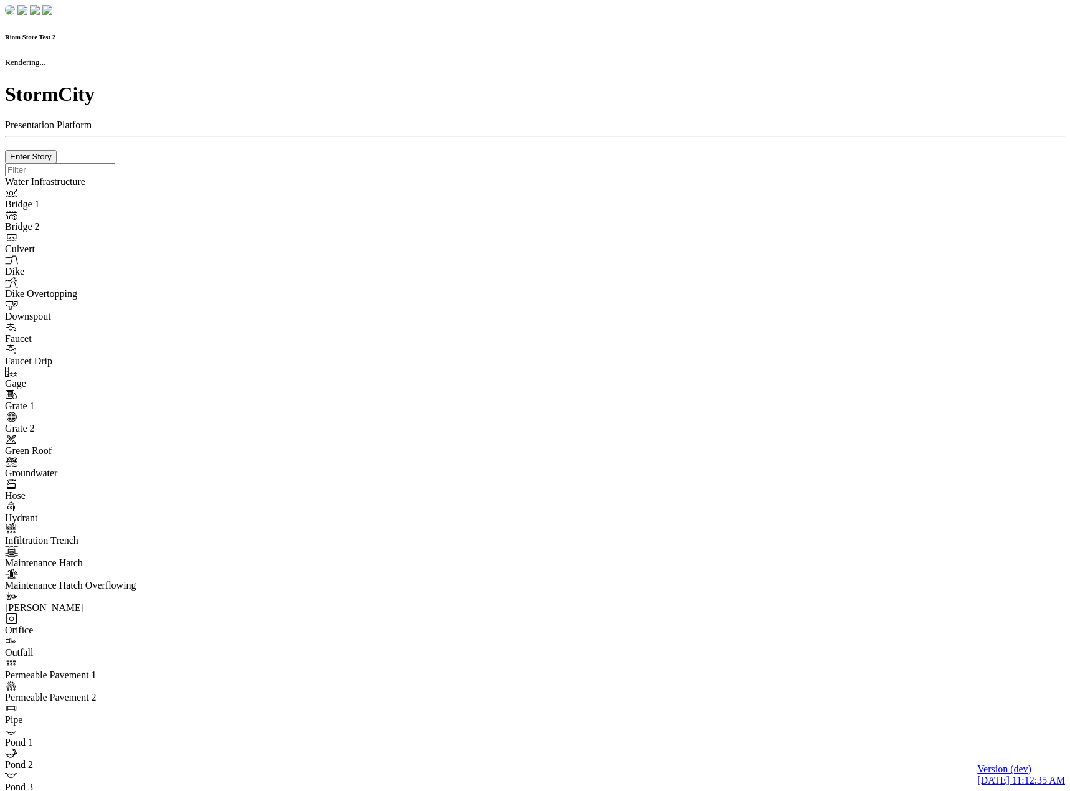
checkbox input "true"
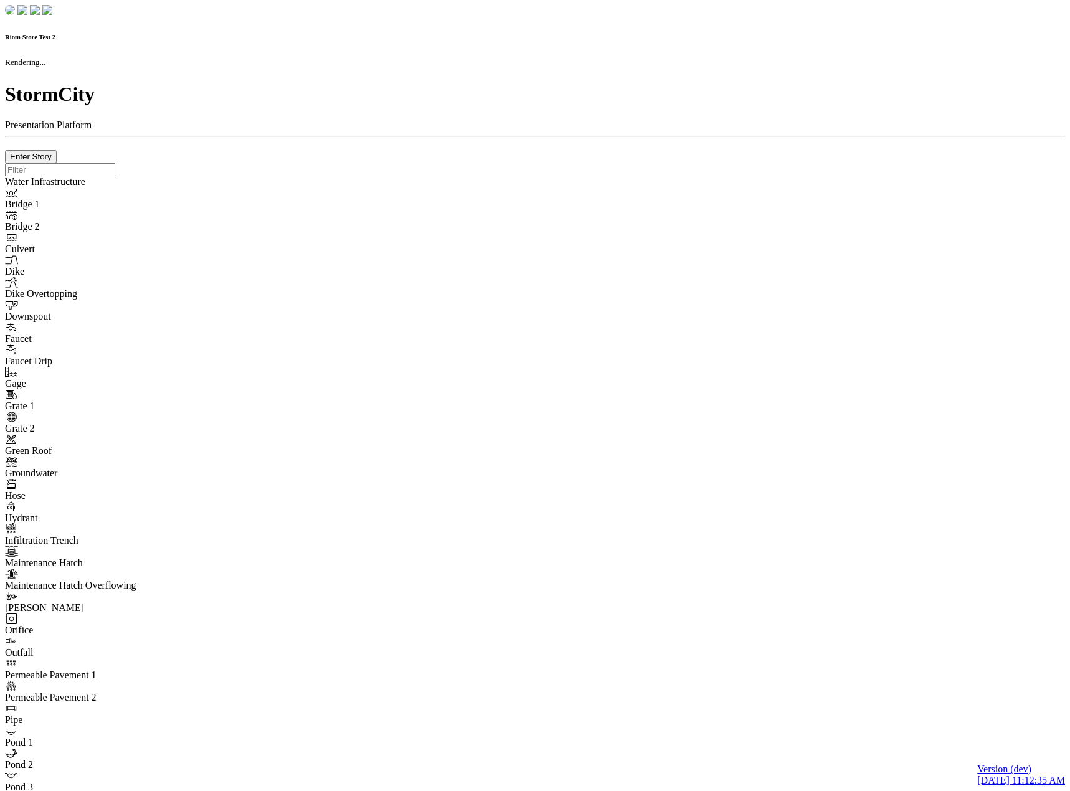
type input "0m"
type textarea "Depth = 0"
checkbox input "true"
select select "CIRCLE"
type input "7"
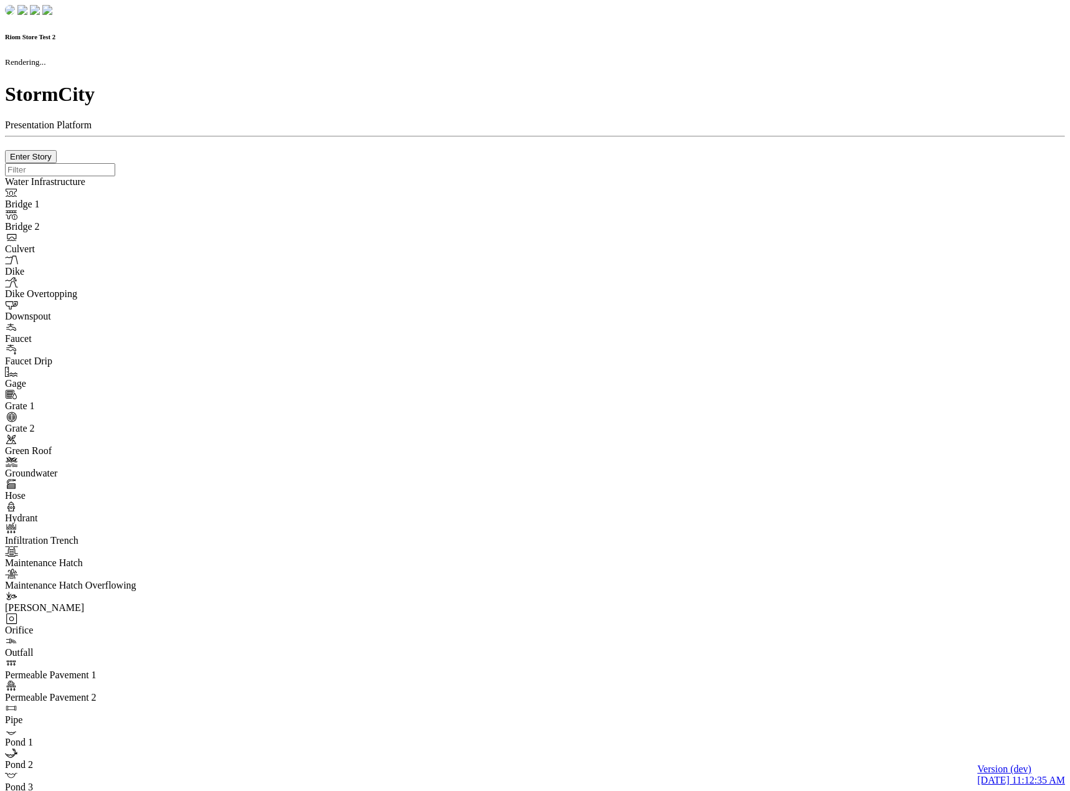
checkbox input "true"
type input "0"
type textarea "<i class="far fa-building"></i>"
select select "None"
type input "7"
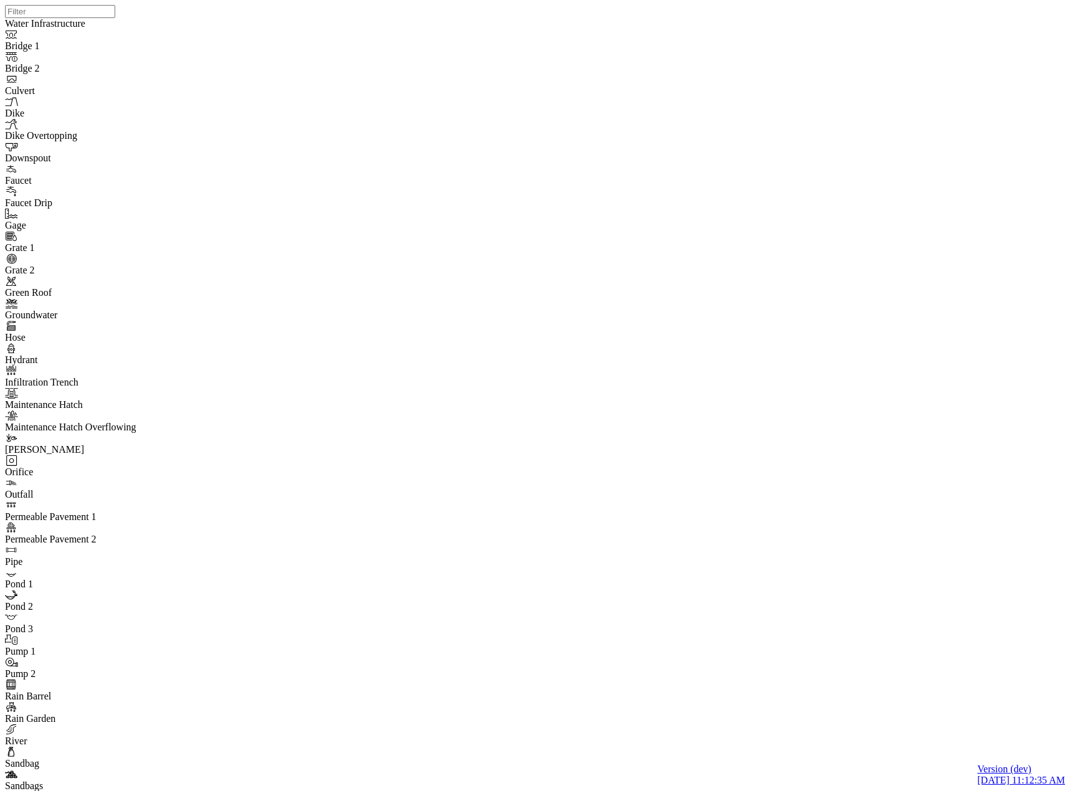
scroll to position [0, 0]
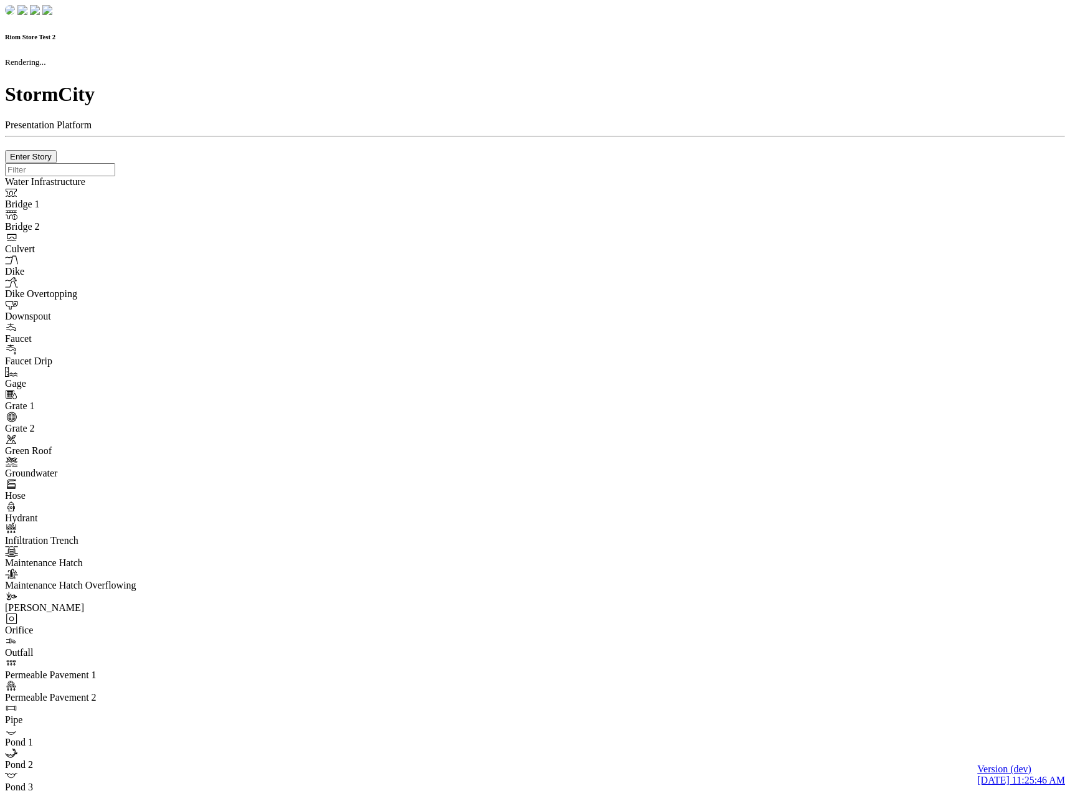
checkbox input "true"
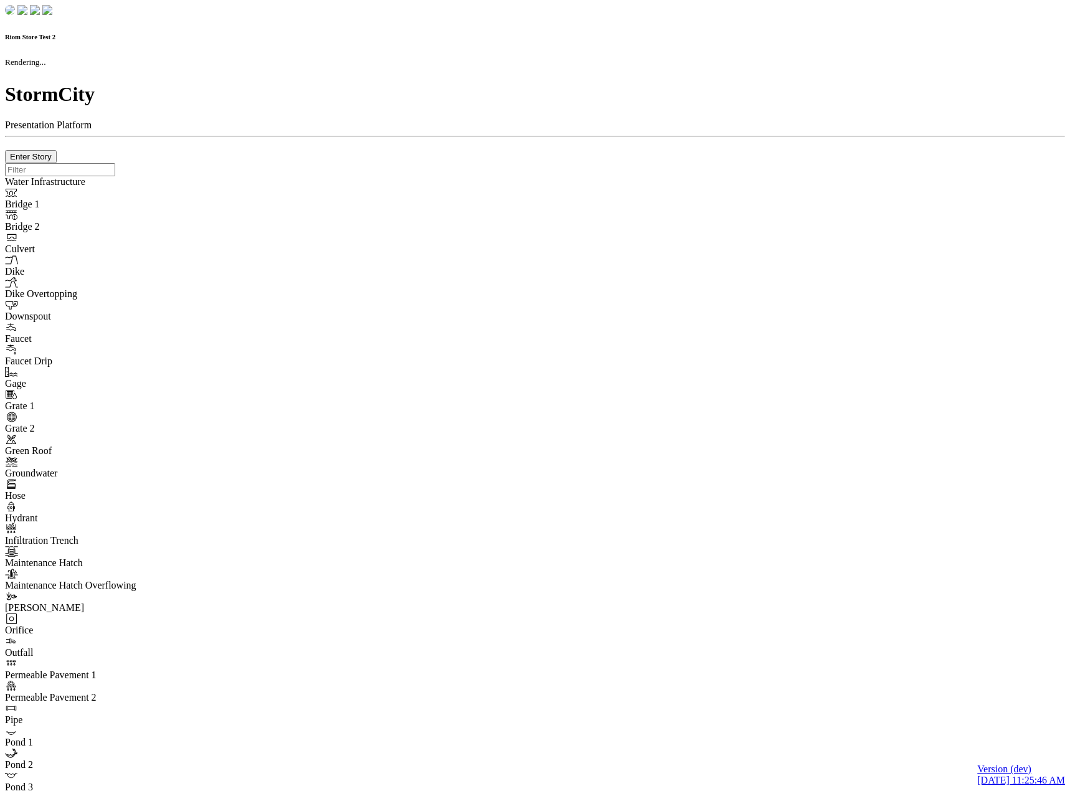
type input "0m"
type textarea "Depth = 0"
checkbox input "true"
select select "CIRCLE"
type input "7"
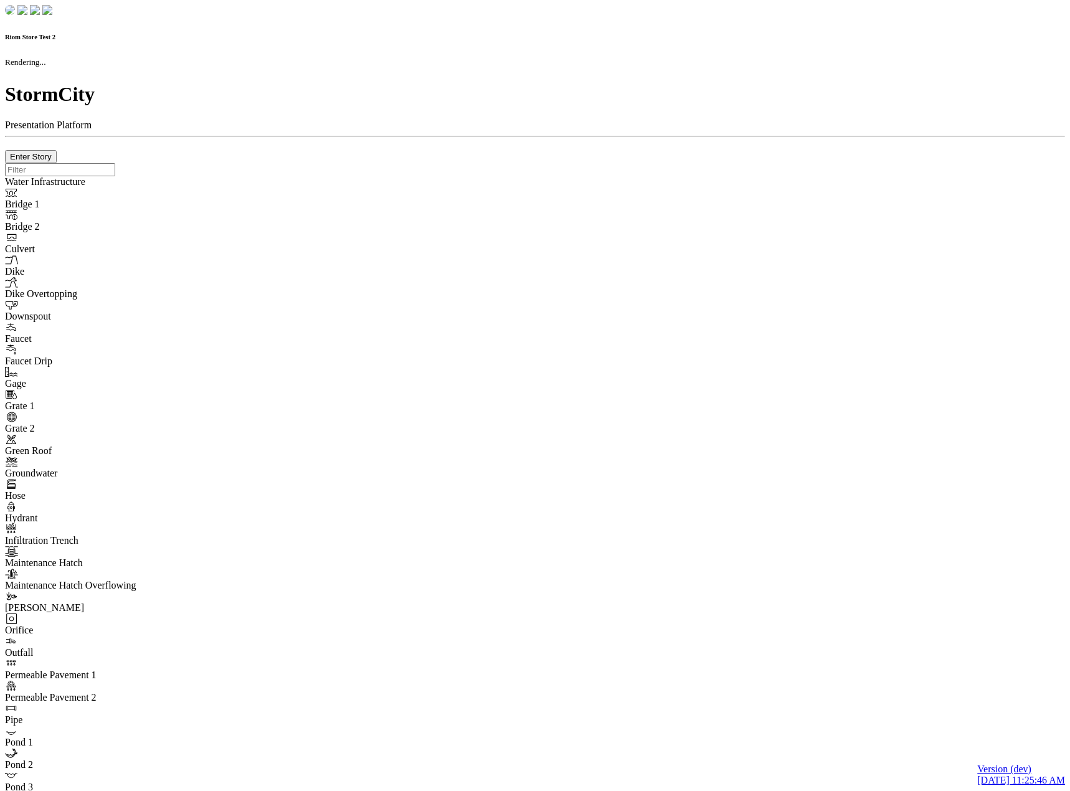
checkbox input "true"
type input "0"
select select "None"
type textarea "<i class="far fa-building"></i>"
type input "7"
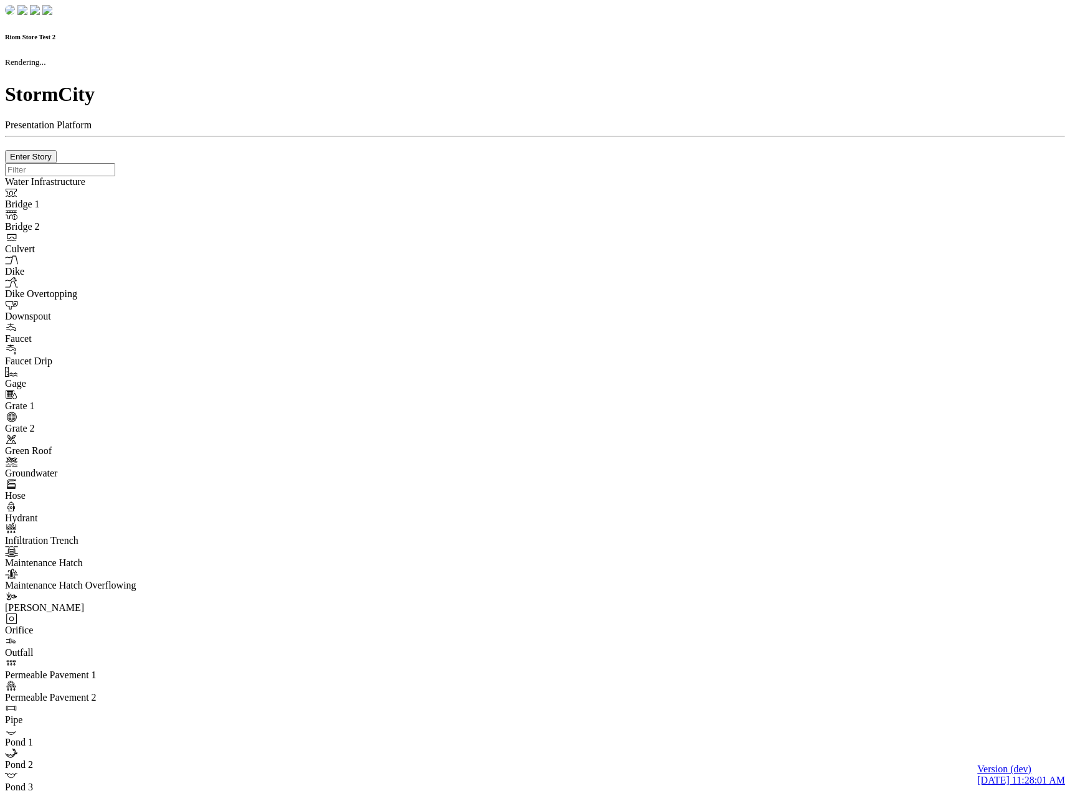
checkbox input "true"
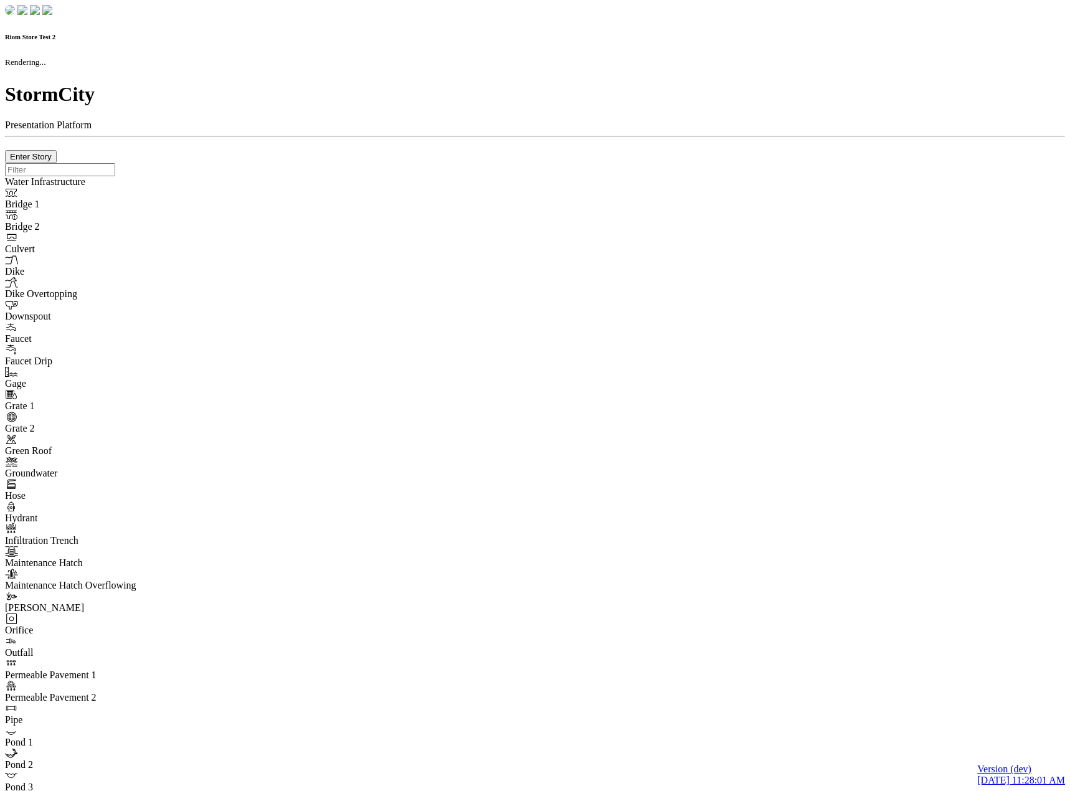
type input "0m"
type textarea "Depth = 0"
checkbox input "true"
select select "CIRCLE"
type input "7"
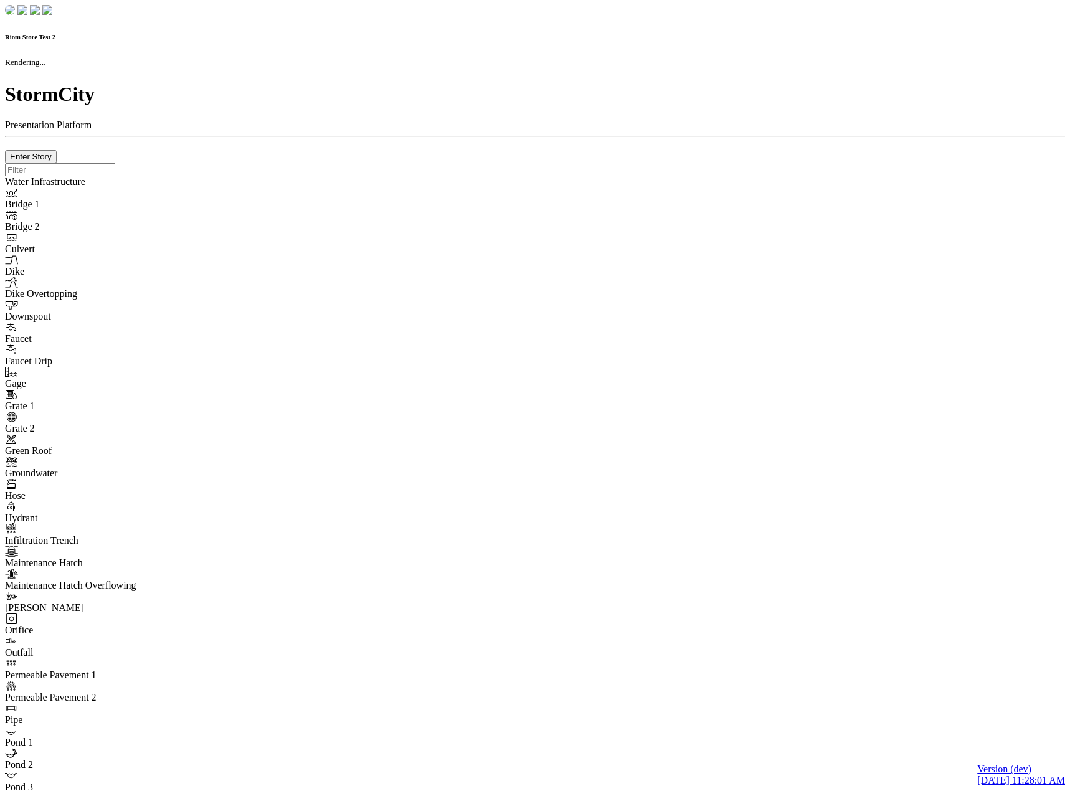
checkbox input "true"
type input "0"
type textarea "<i class="far fa-building"></i>"
select select "None"
type input "7"
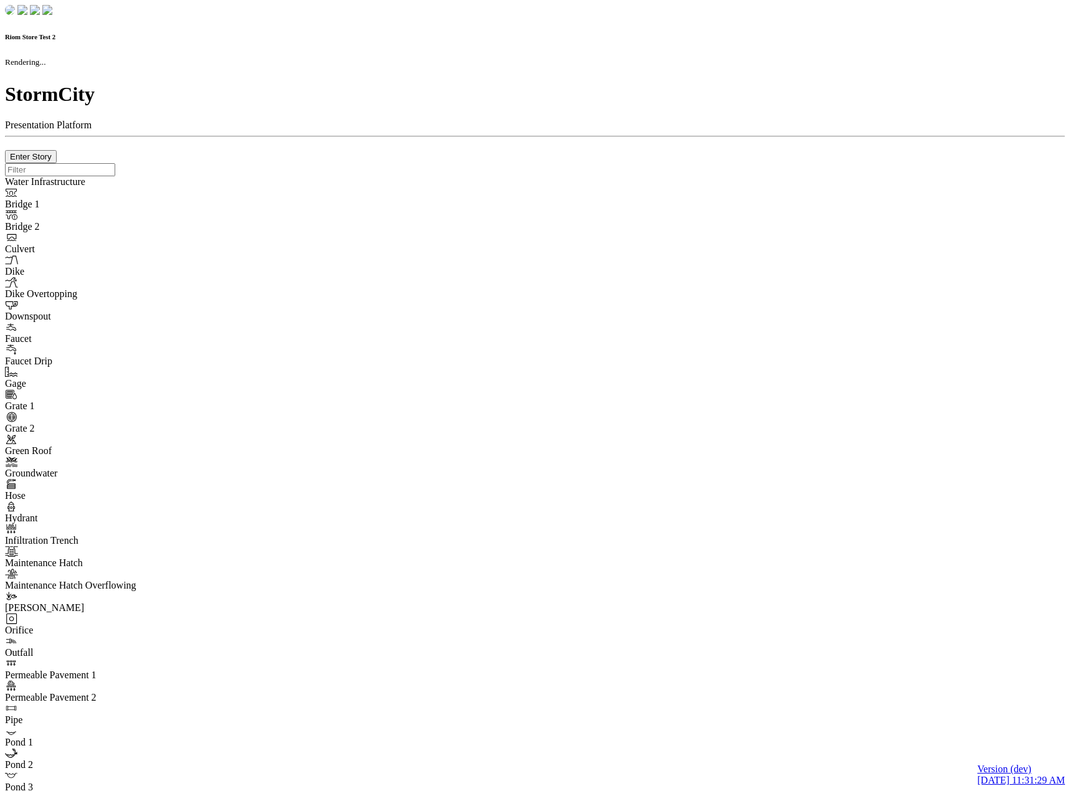
checkbox input "true"
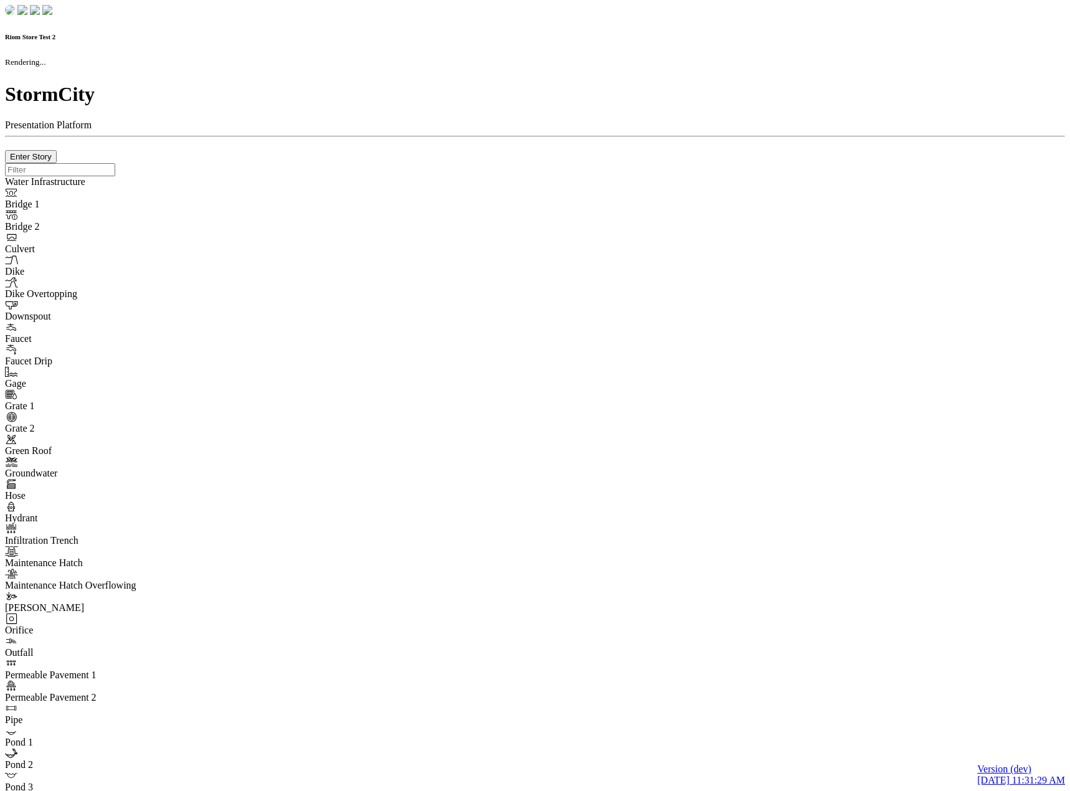
type input "0m"
type textarea "Depth = 0"
checkbox input "true"
select select "CIRCLE"
type input "7"
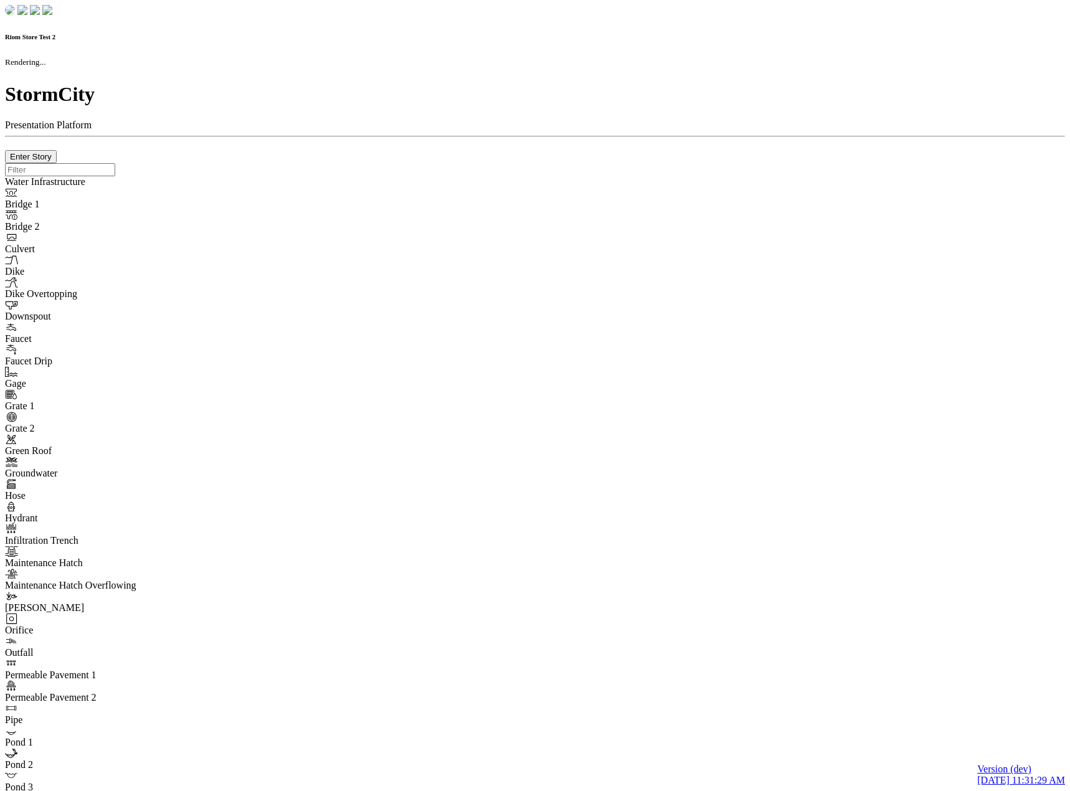
checkbox input "true"
type input "0"
select select "None"
type textarea "<i class="far fa-building"></i>"
type input "7"
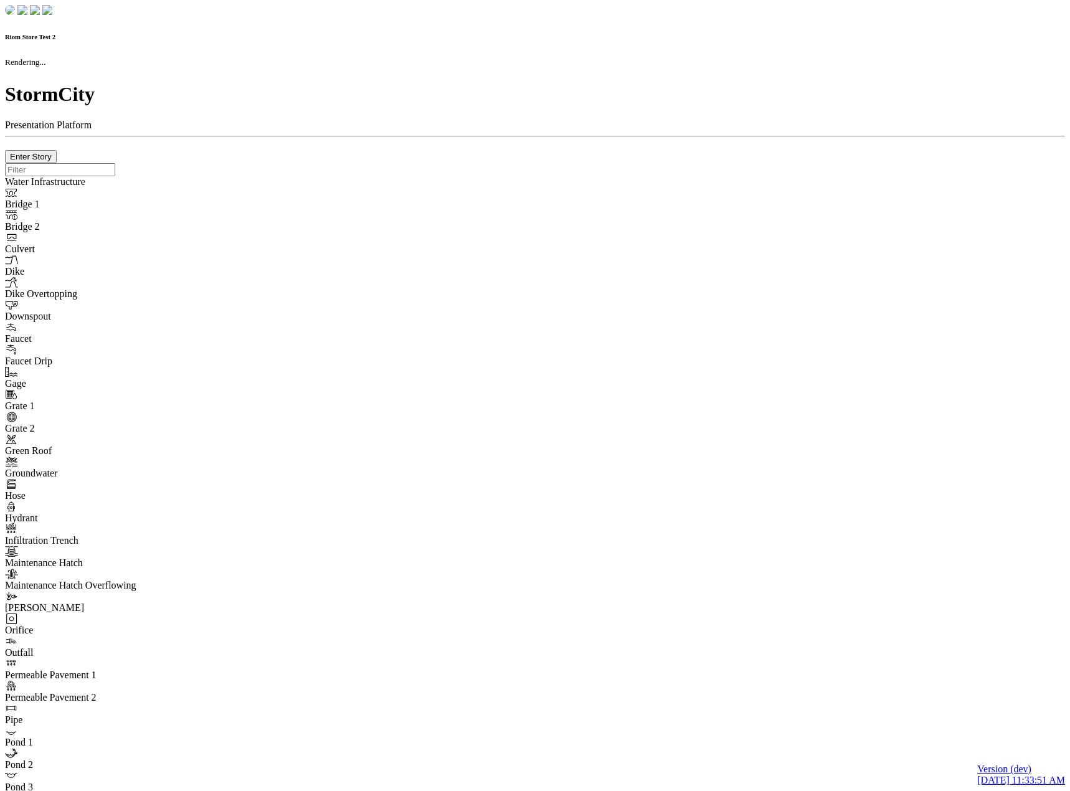
checkbox input "true"
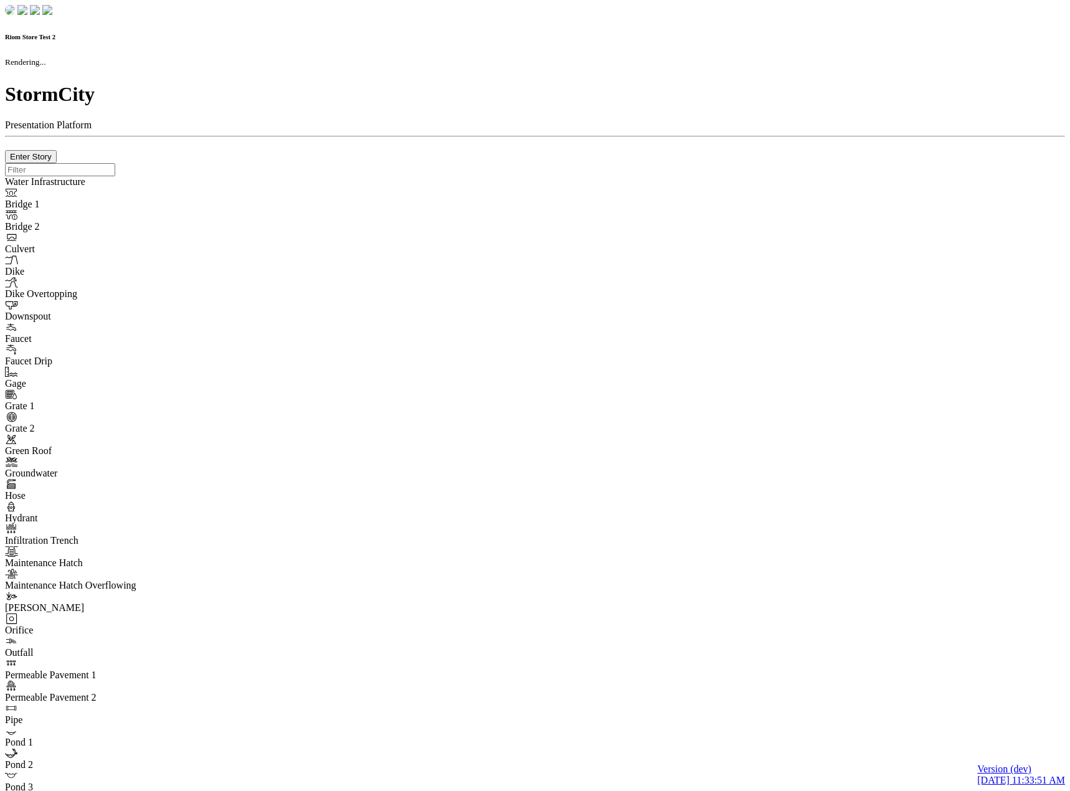
type input "0m"
type textarea "Depth = 0"
checkbox input "true"
select select "CIRCLE"
type input "7"
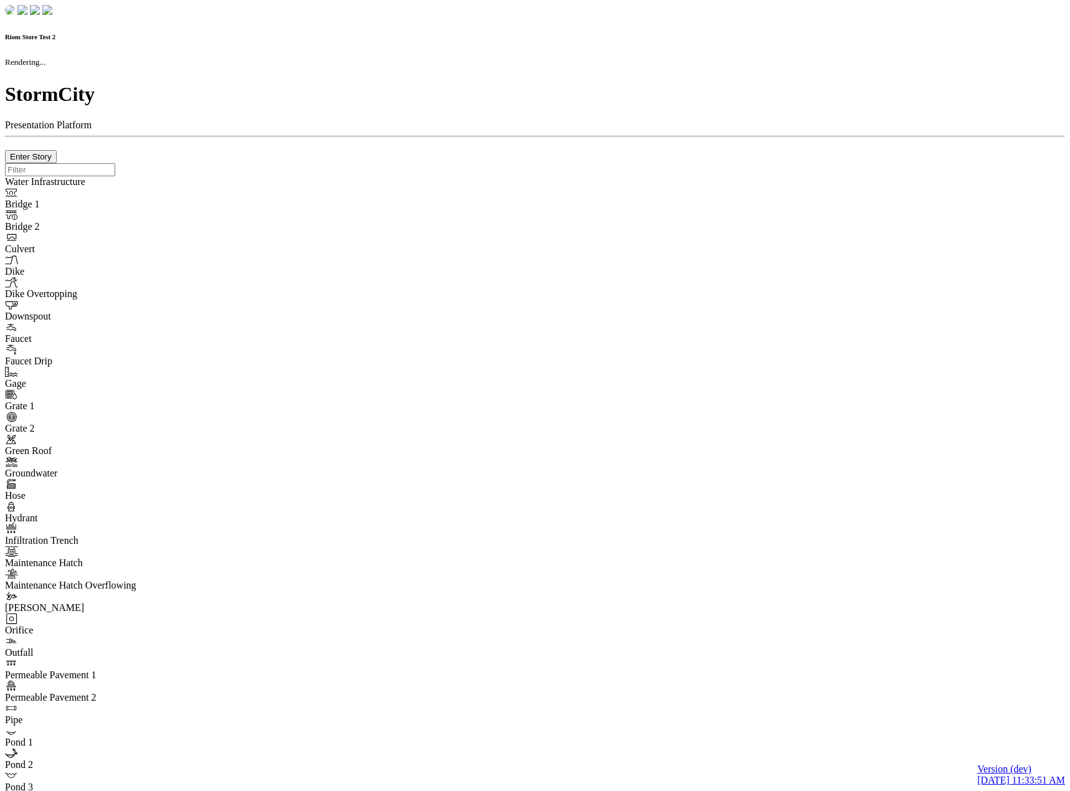
checkbox input "true"
type input "0"
type textarea "<i class="far fa-building"></i>"
type input "7"
select select "None"
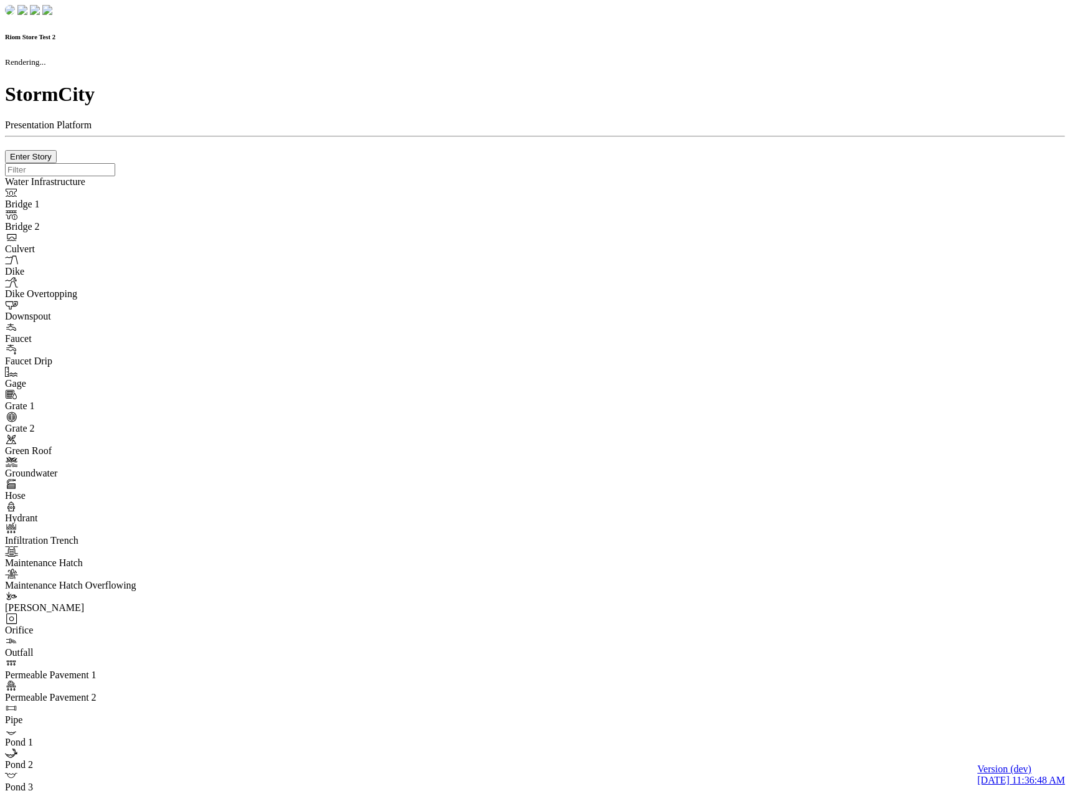
checkbox input "true"
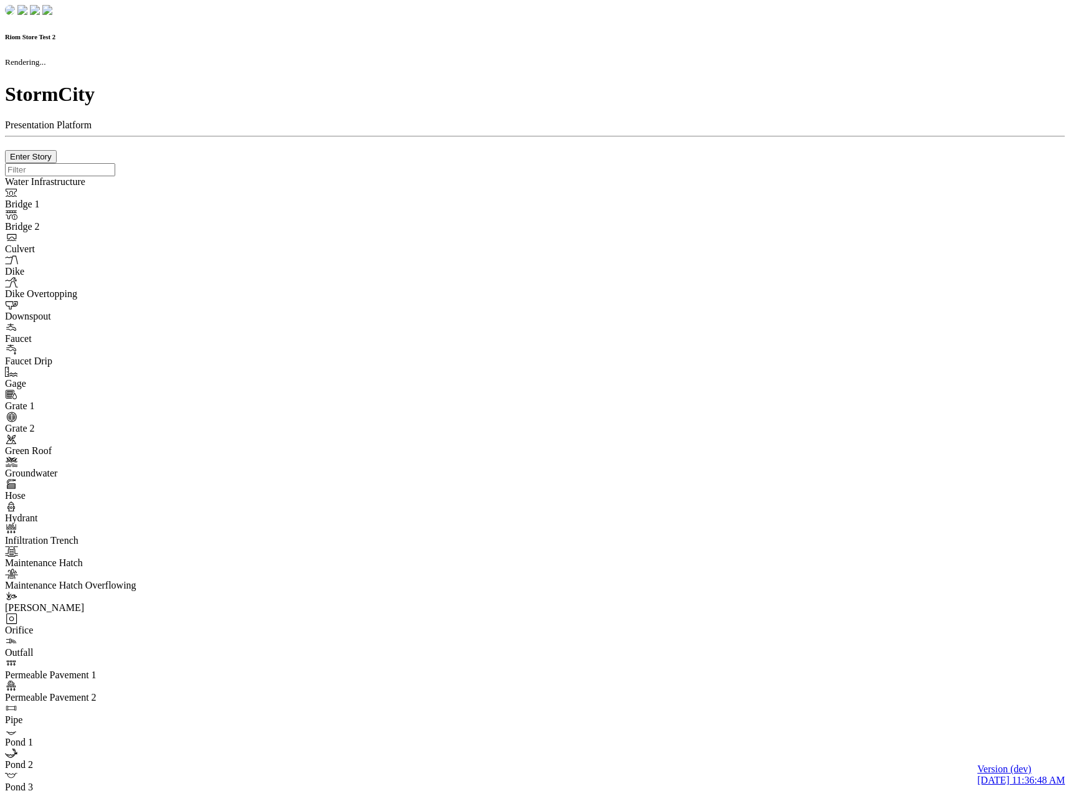
type input "0m"
type textarea "Depth = 0"
checkbox input "true"
select select "CIRCLE"
type input "7"
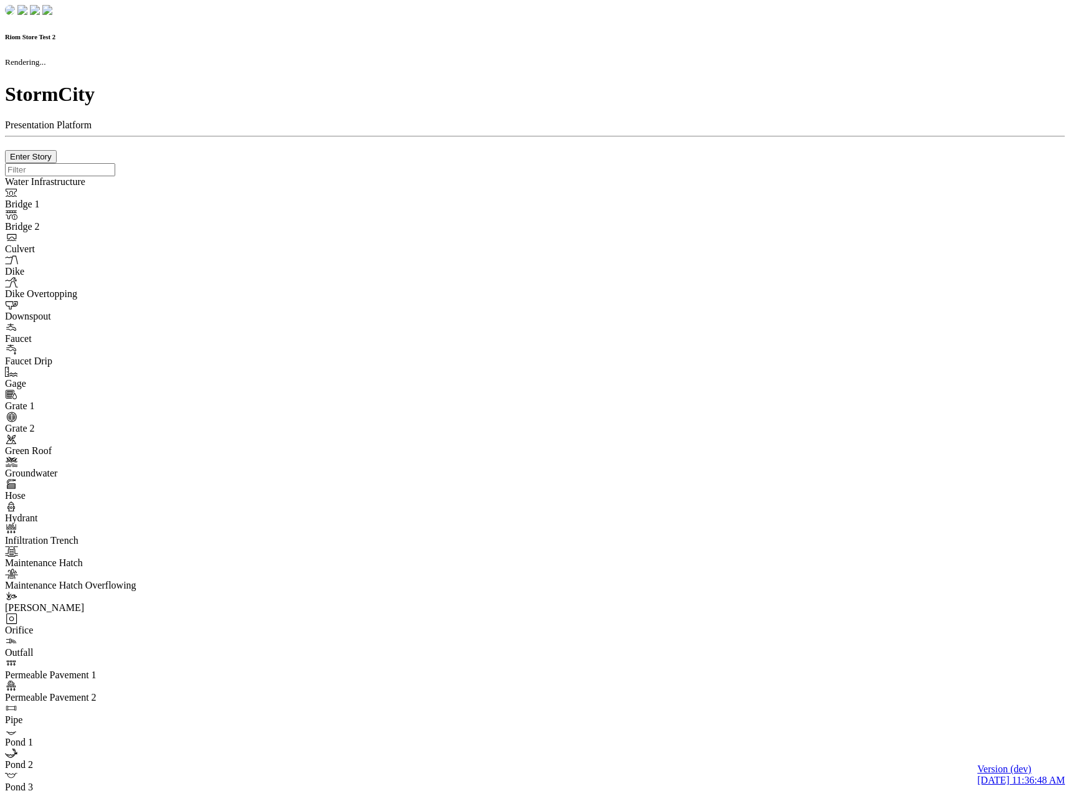
checkbox input "true"
type input "0"
type textarea "<i class="far fa-building"></i>"
type input "7"
select select "None"
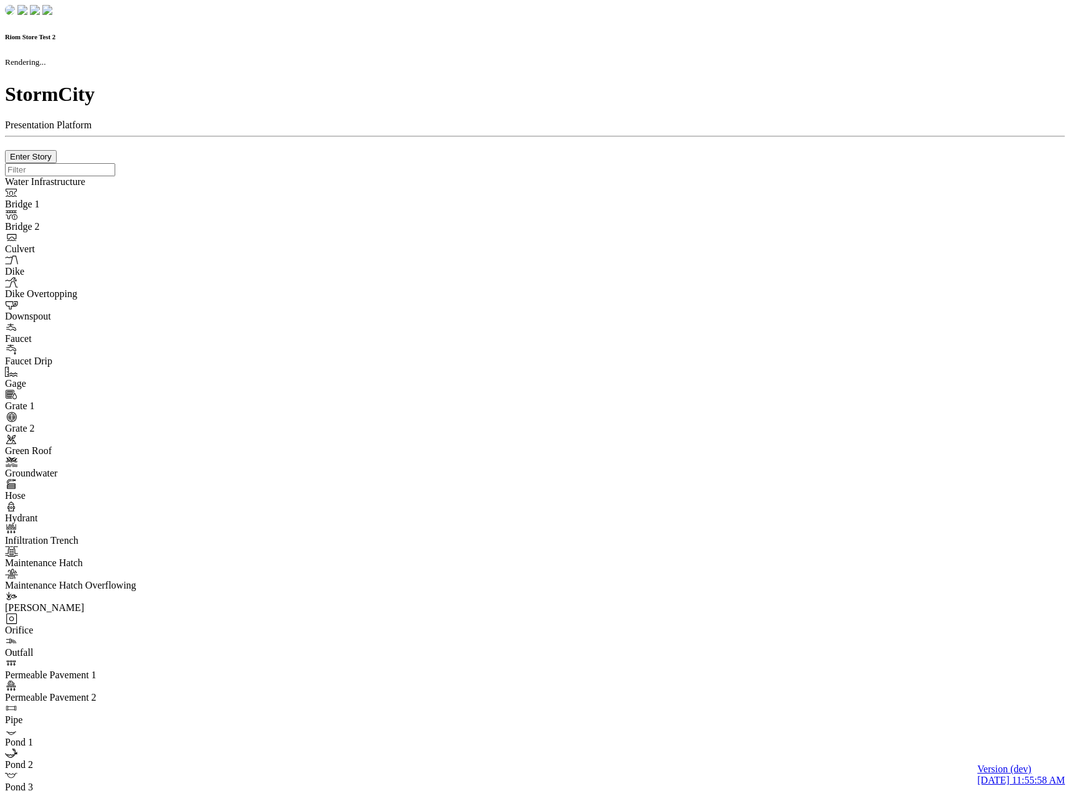
checkbox input "true"
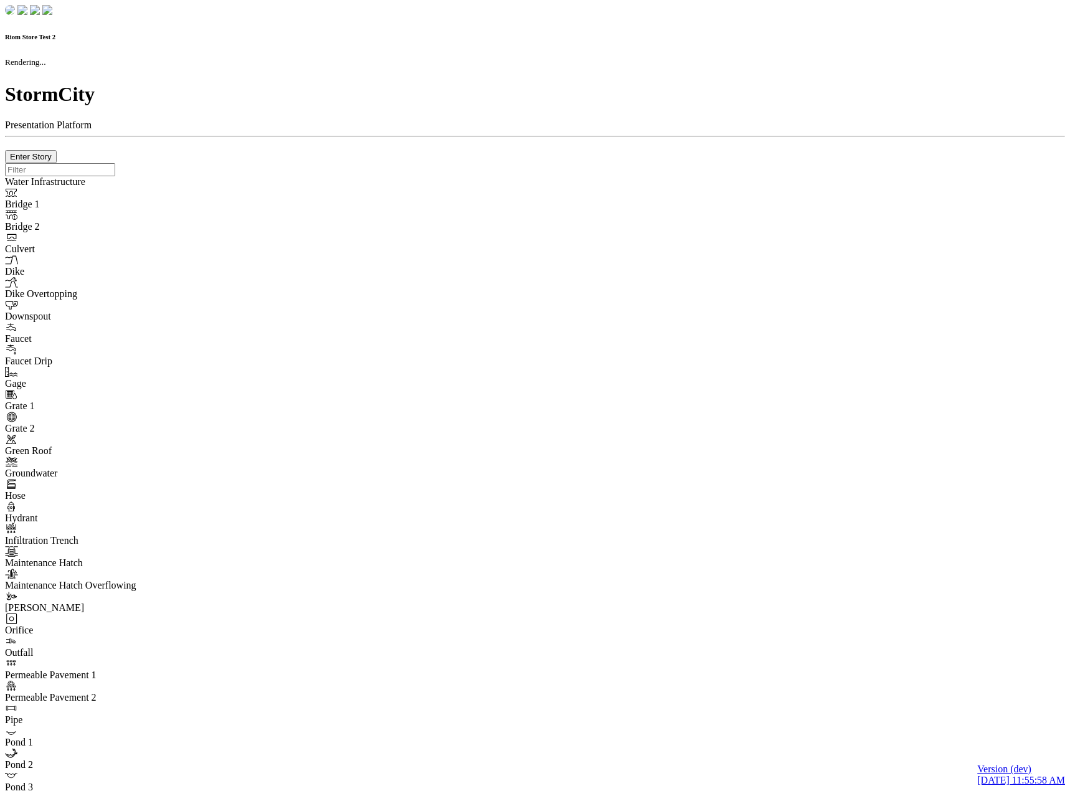
type input "0m"
type textarea "Depth = 0"
checkbox input "true"
select select "CIRCLE"
type input "7"
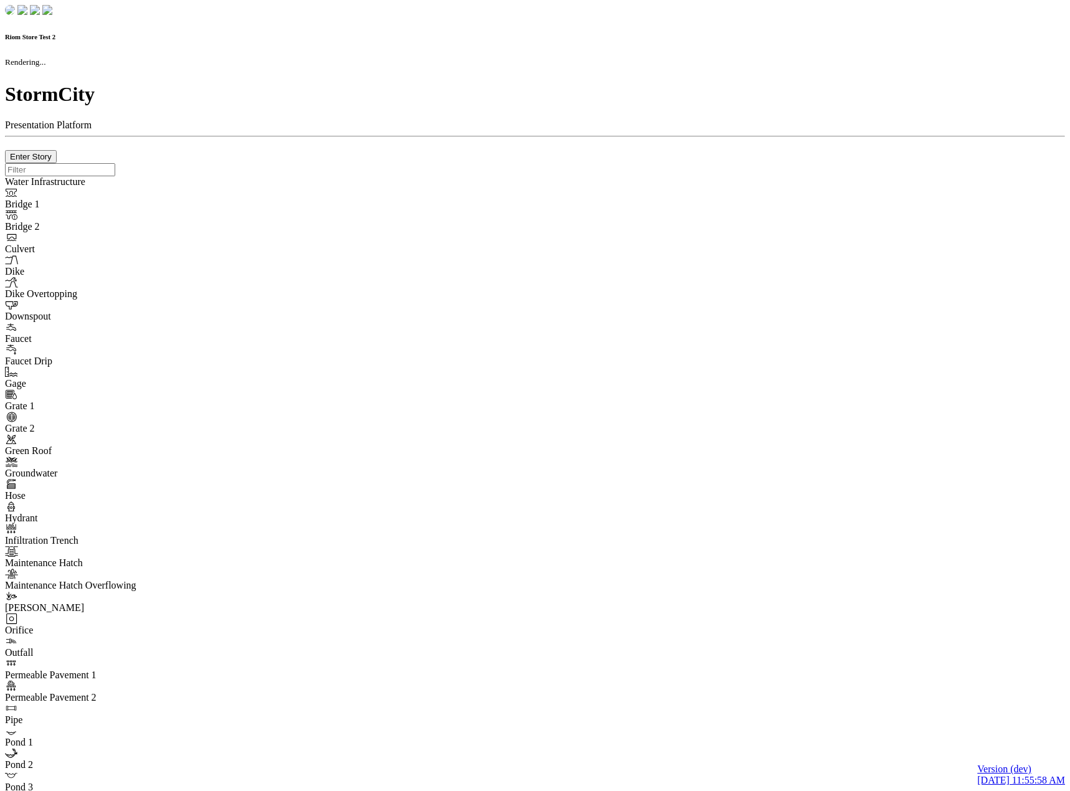
checkbox input "true"
type input "0"
type textarea "<i class="far fa-building"></i>"
type input "7"
select select "None"
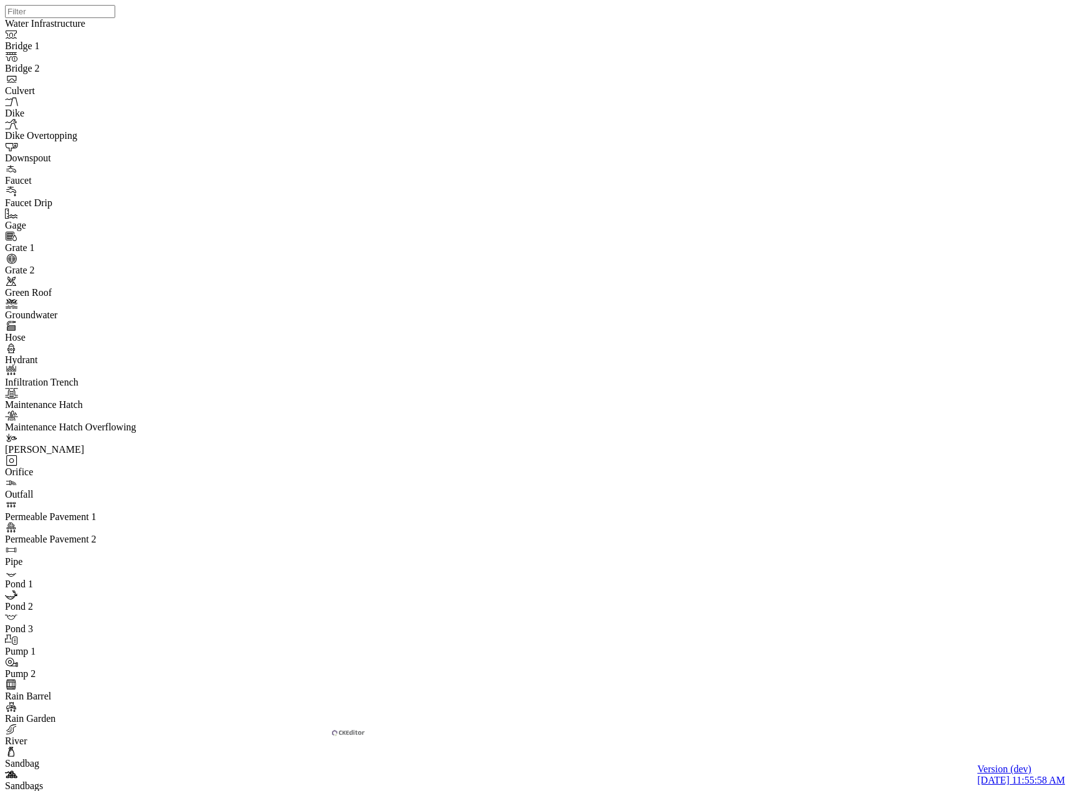
drag, startPoint x: 614, startPoint y: 733, endPoint x: 615, endPoint y: 752, distance: 18.7
